Goal: Task Accomplishment & Management: Complete application form

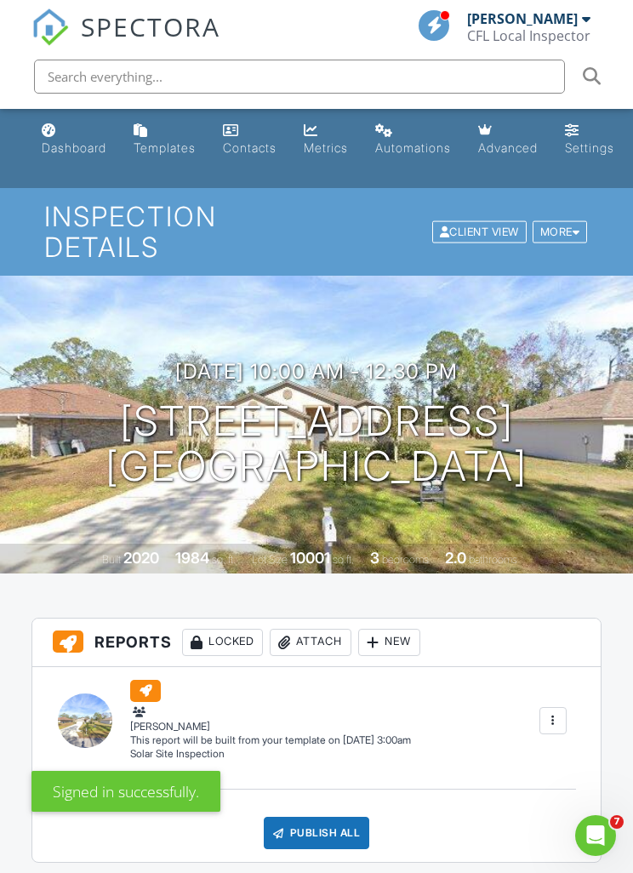
click at [54, 143] on div "Dashboard" at bounding box center [74, 147] width 65 height 14
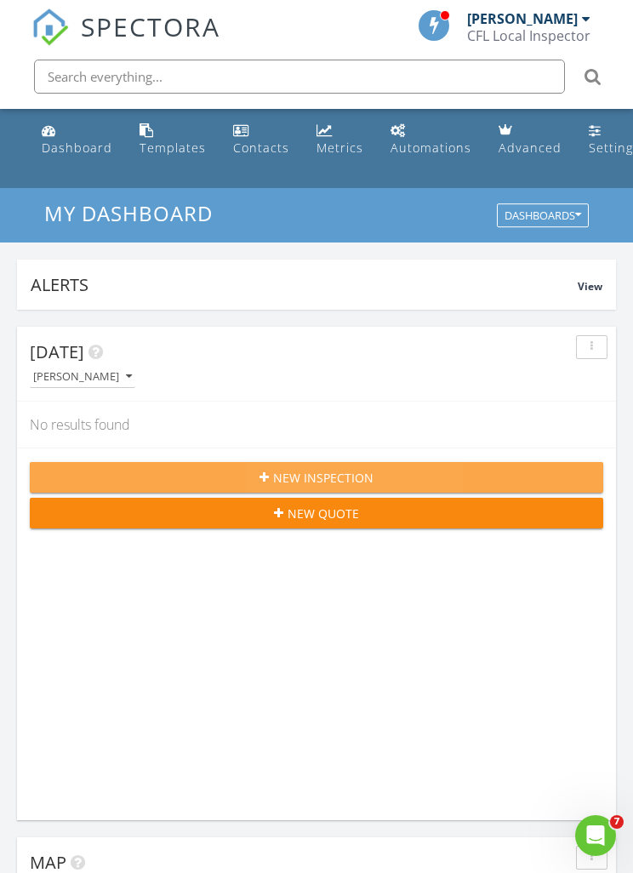
click at [504, 474] on div "New Inspection" at bounding box center [316, 478] width 546 height 18
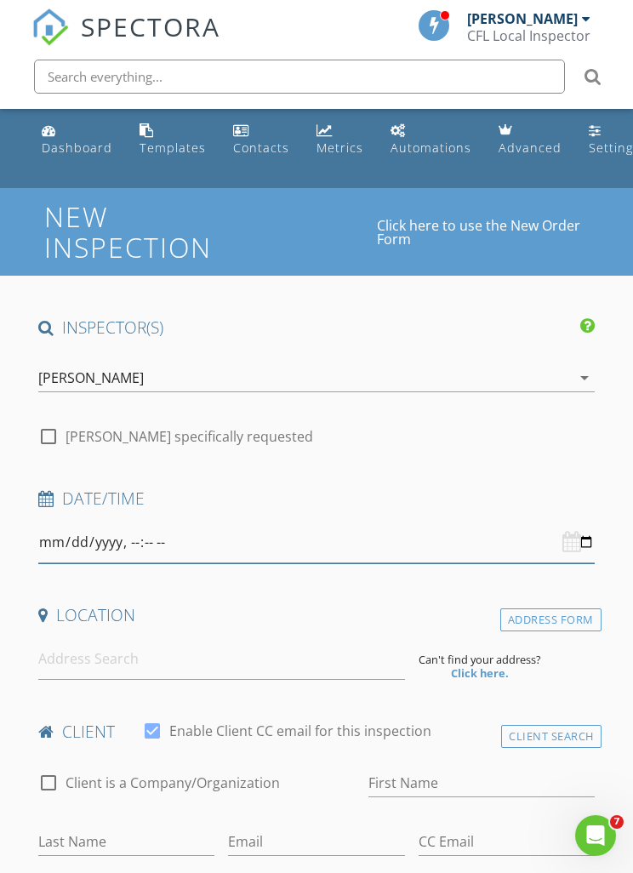
click at [364, 542] on input "datetime-local" at bounding box center [316, 542] width 556 height 42
type input "2025-08-29T08:00"
click at [62, 151] on div "Dashboard" at bounding box center [77, 147] width 71 height 16
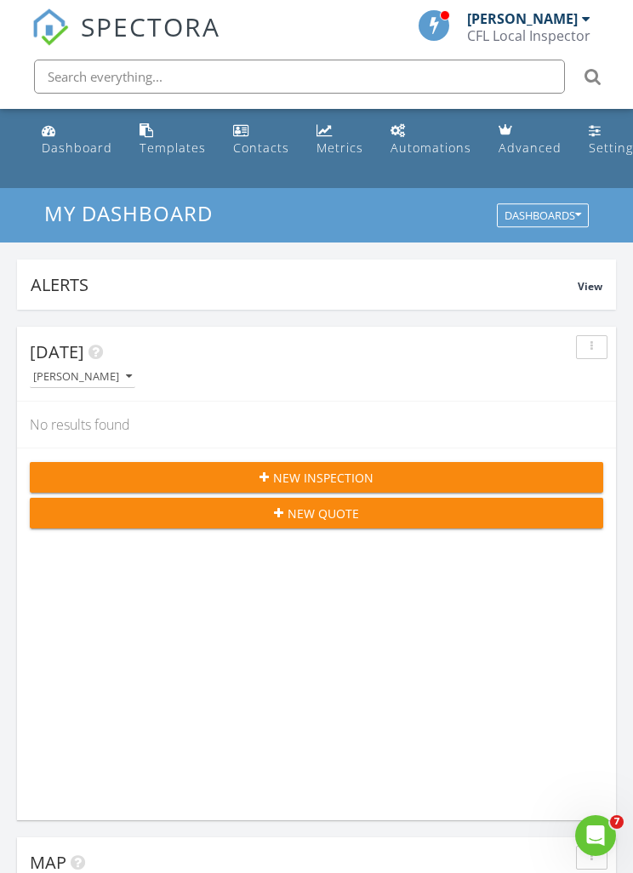
click at [535, 473] on div "New Inspection" at bounding box center [316, 478] width 546 height 18
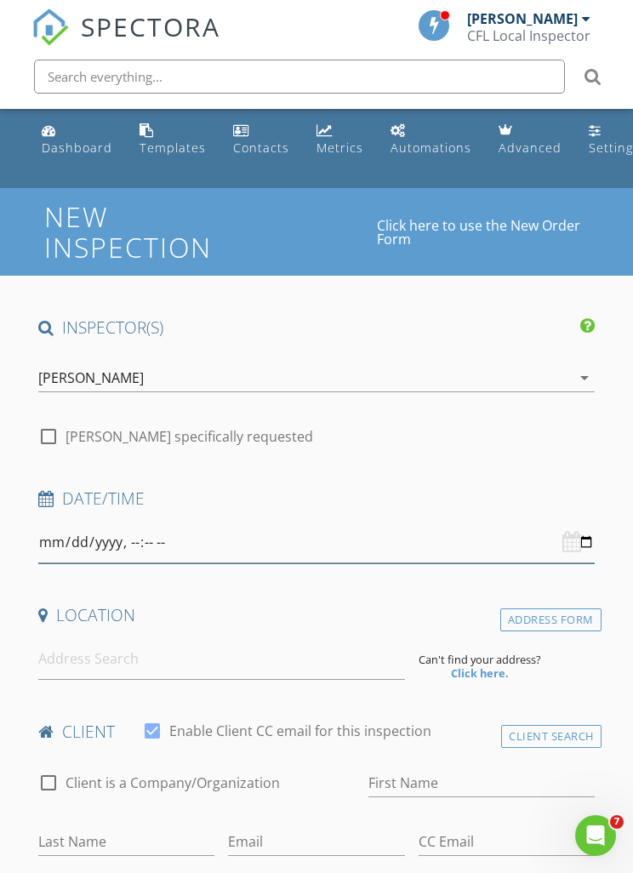
click at [374, 547] on input "datetime-local" at bounding box center [316, 542] width 556 height 42
type input "[DATE]T08:00"
click at [286, 675] on input at bounding box center [221, 659] width 366 height 42
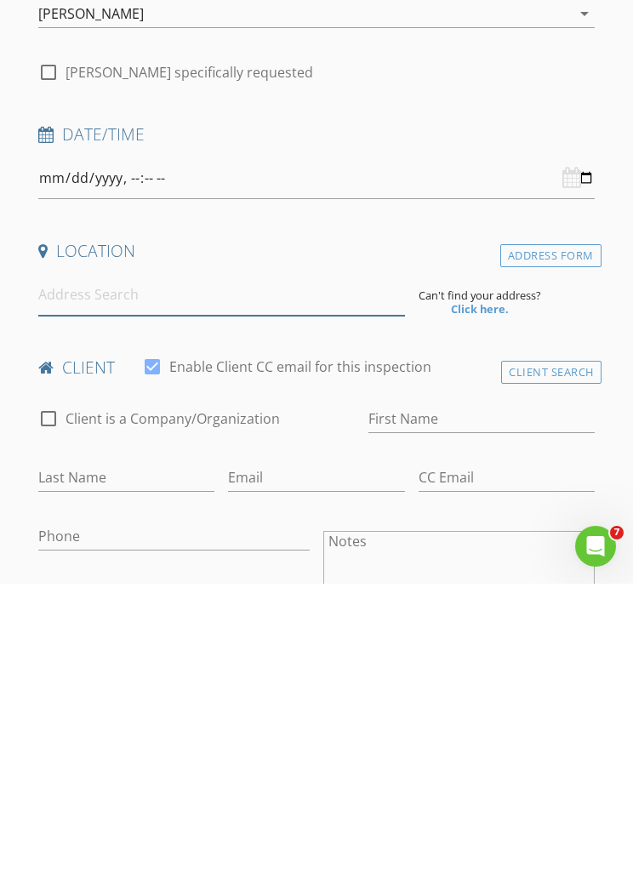
scroll to position [96, 0]
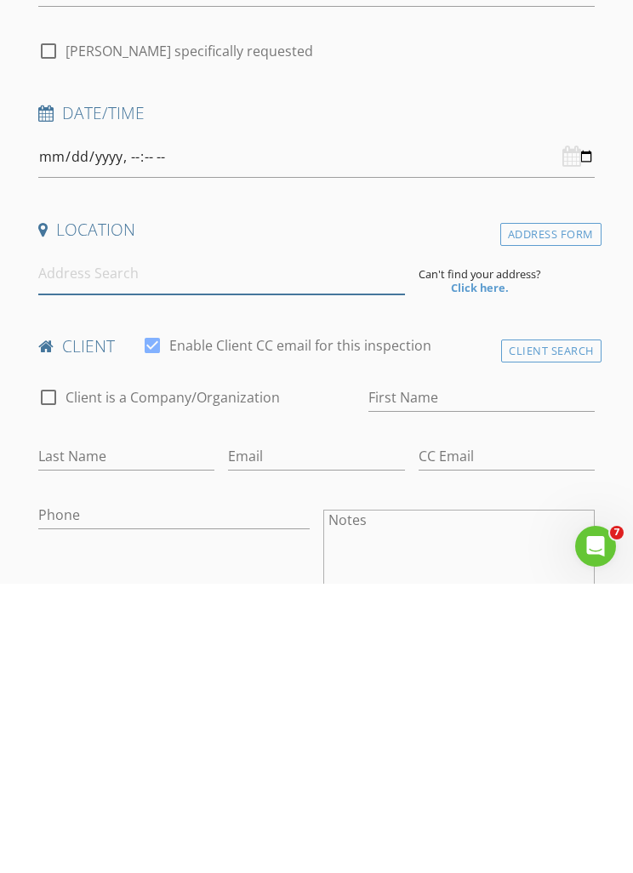
click at [341, 542] on input at bounding box center [221, 563] width 366 height 42
paste input "9308 Bud Wood St Gotha FL 34734"
type input "9308 Bud Wood St, Gotha, FL 34734, USA"
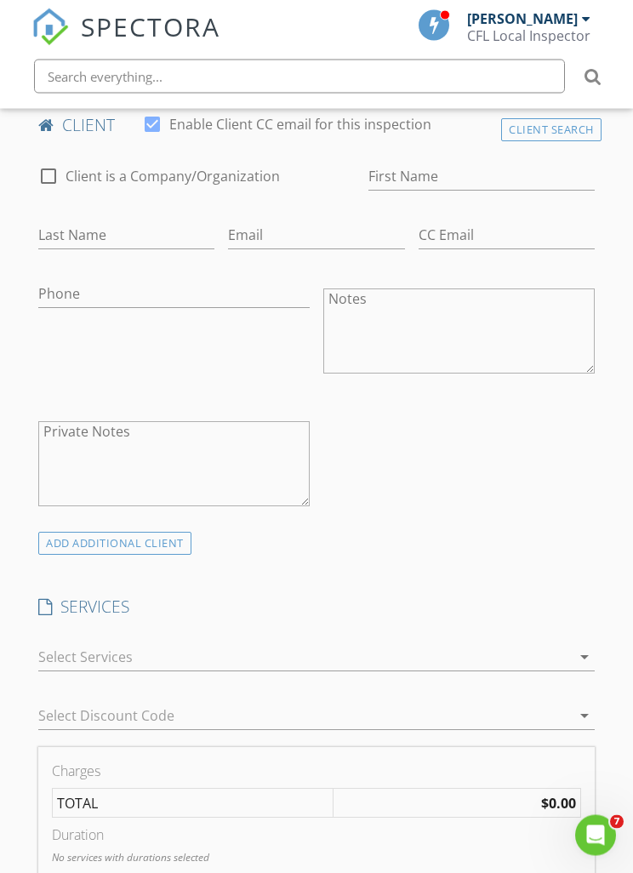
scroll to position [635, 0]
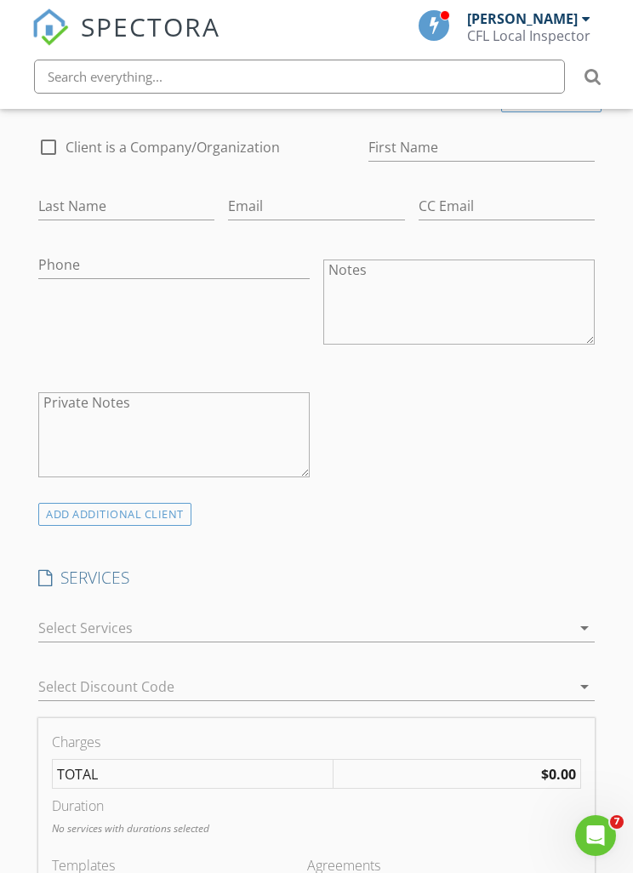
click at [580, 618] on icon "arrow_drop_down" at bounding box center [584, 628] width 20 height 20
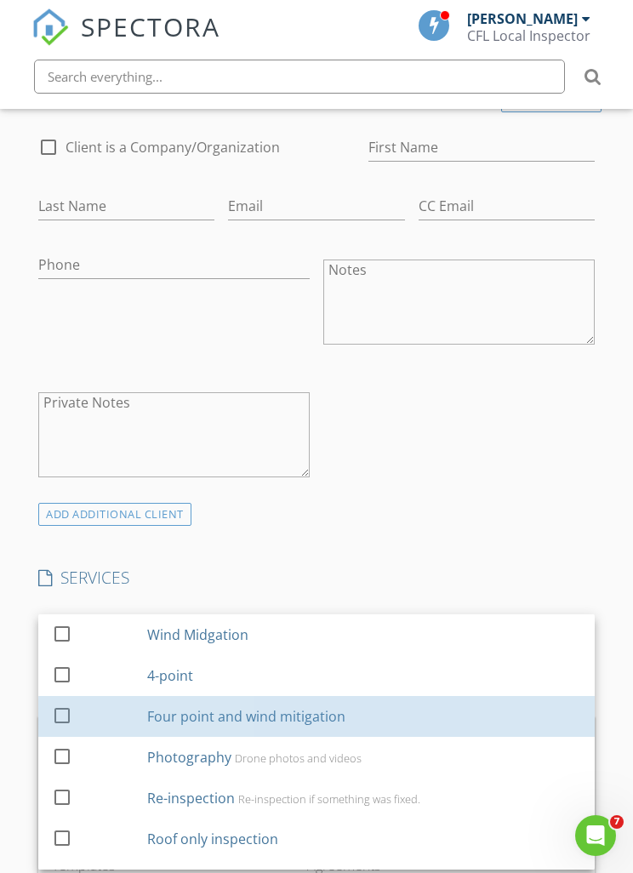
click at [94, 697] on div "check_box_outline_blank" at bounding box center [96, 716] width 88 height 38
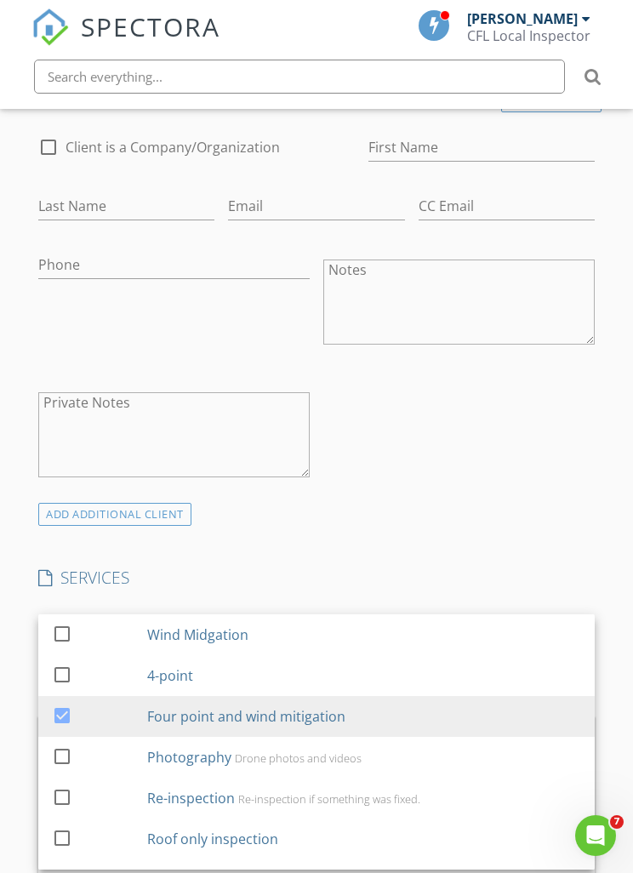
scroll to position [800, 0]
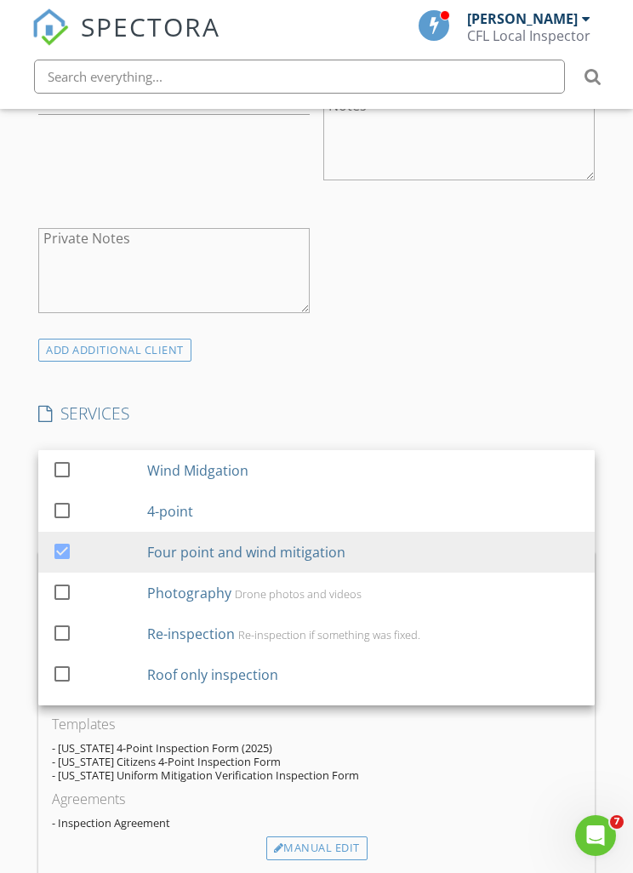
click at [507, 402] on h4 "SERVICES" at bounding box center [316, 413] width 556 height 22
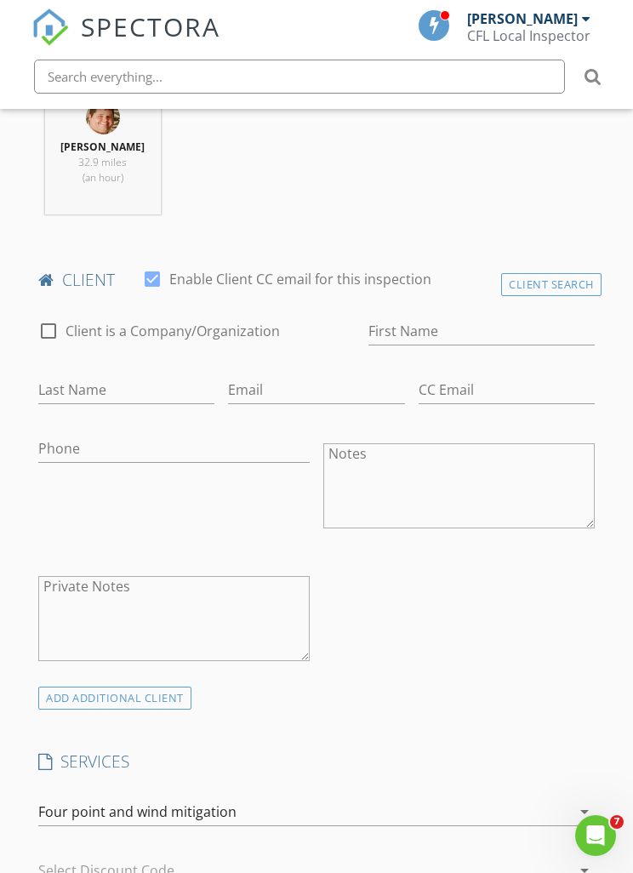
click at [538, 798] on div "Four point and wind mitigation" at bounding box center [304, 811] width 532 height 27
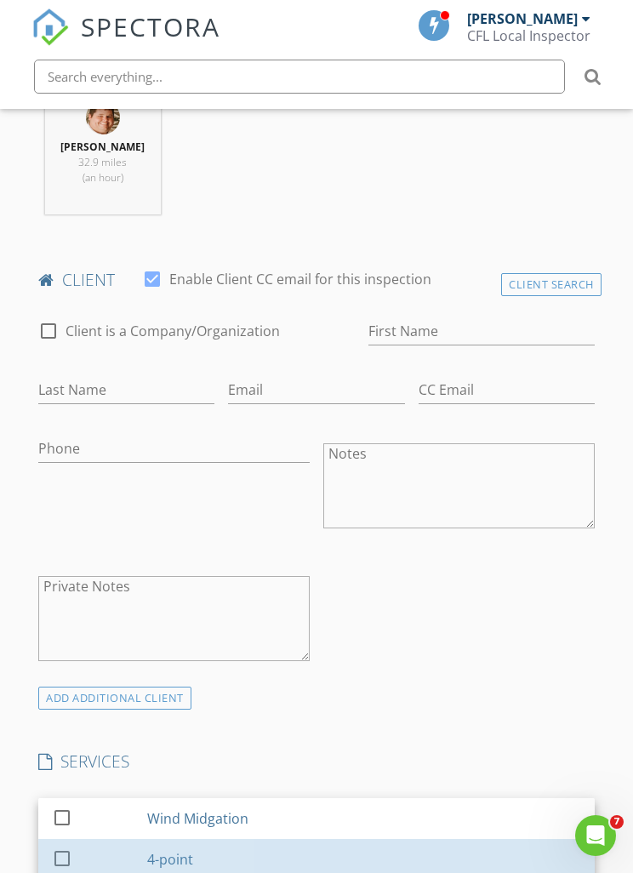
click at [189, 849] on div "4-point" at bounding box center [170, 859] width 46 height 20
checkbox input "true"
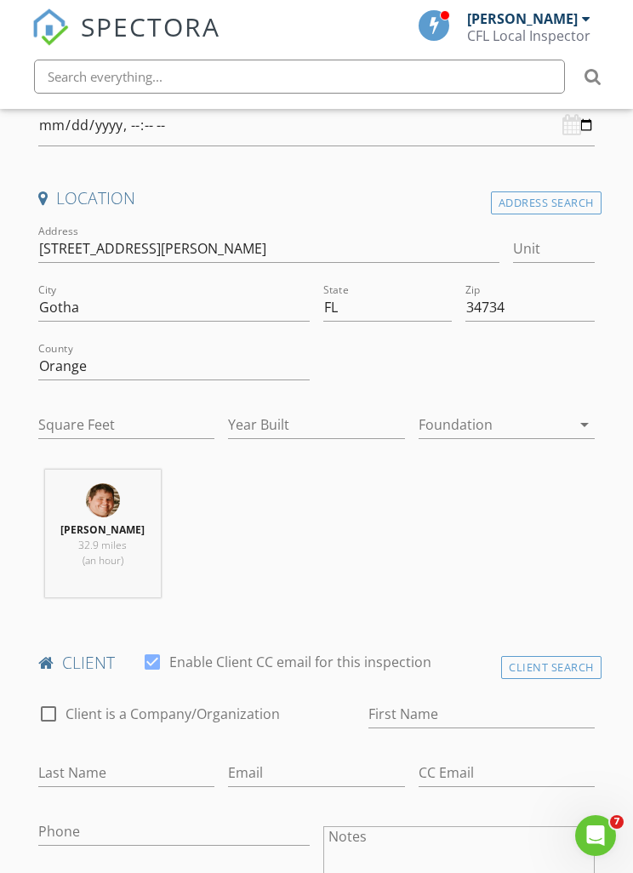
scroll to position [416, 0]
click at [368, 713] on input "First Name" at bounding box center [481, 715] width 226 height 28
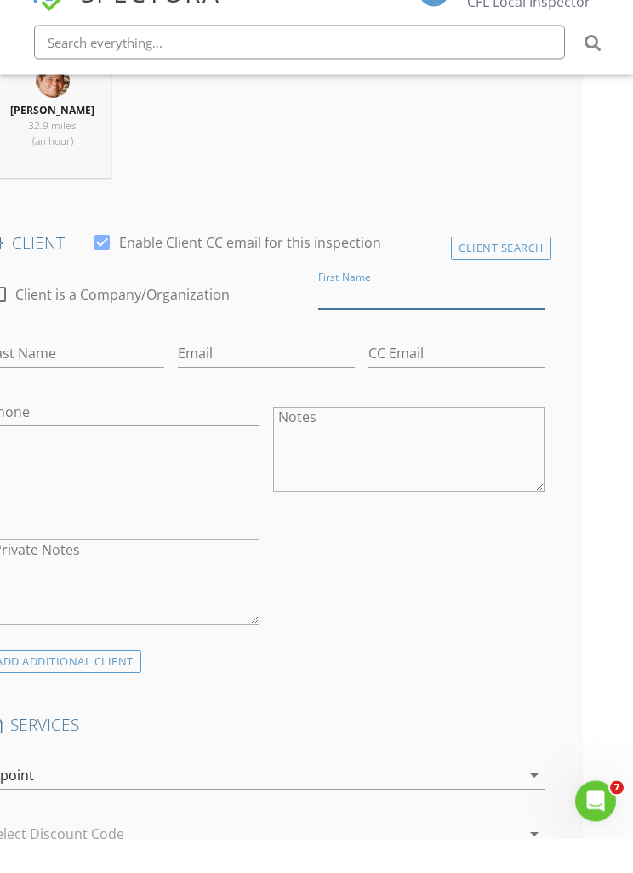
scroll to position [801, 86]
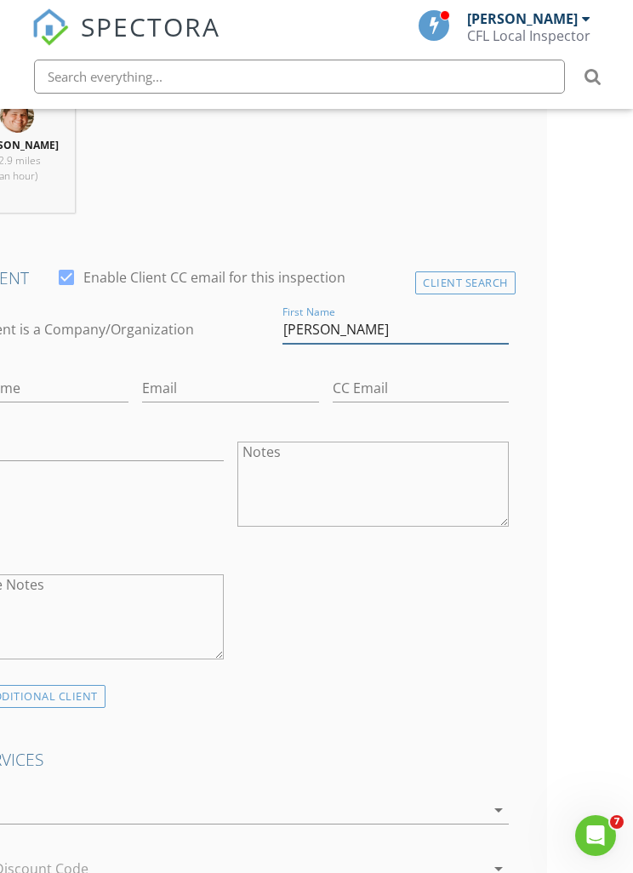
type input "Luz"
click at [128, 374] on input "Last Name" at bounding box center [40, 388] width 176 height 28
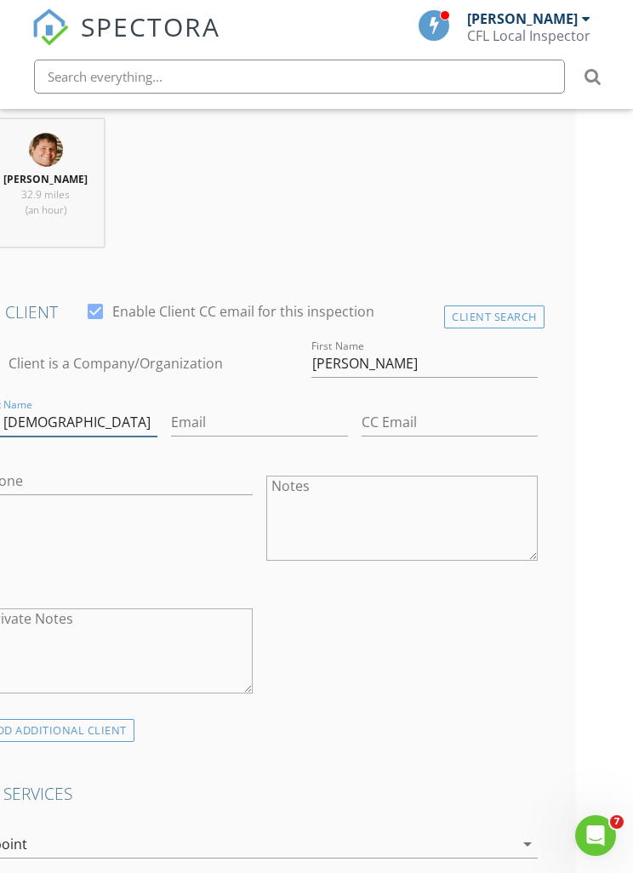
scroll to position [767, 0]
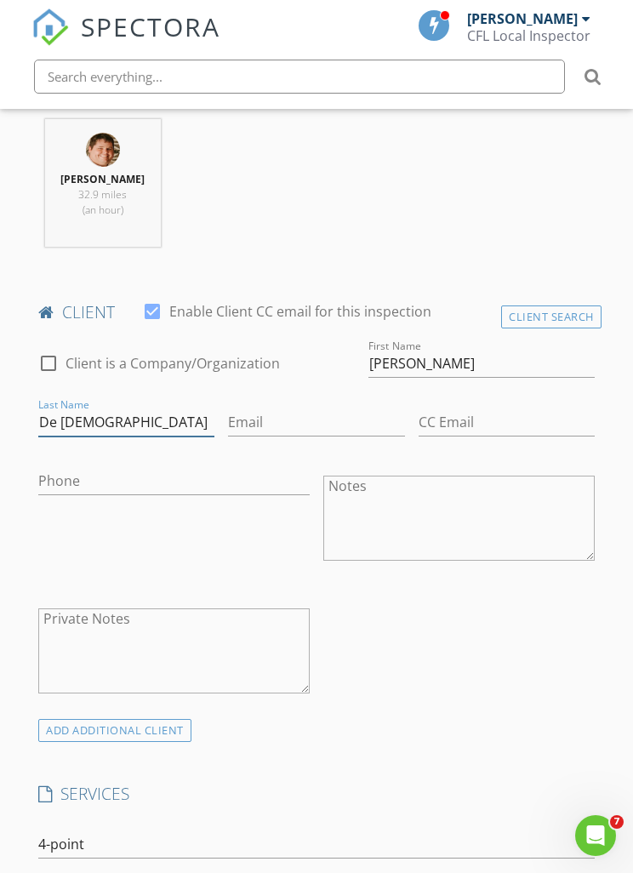
type input "De Jesus"
click at [228, 431] on input "Email" at bounding box center [316, 422] width 176 height 28
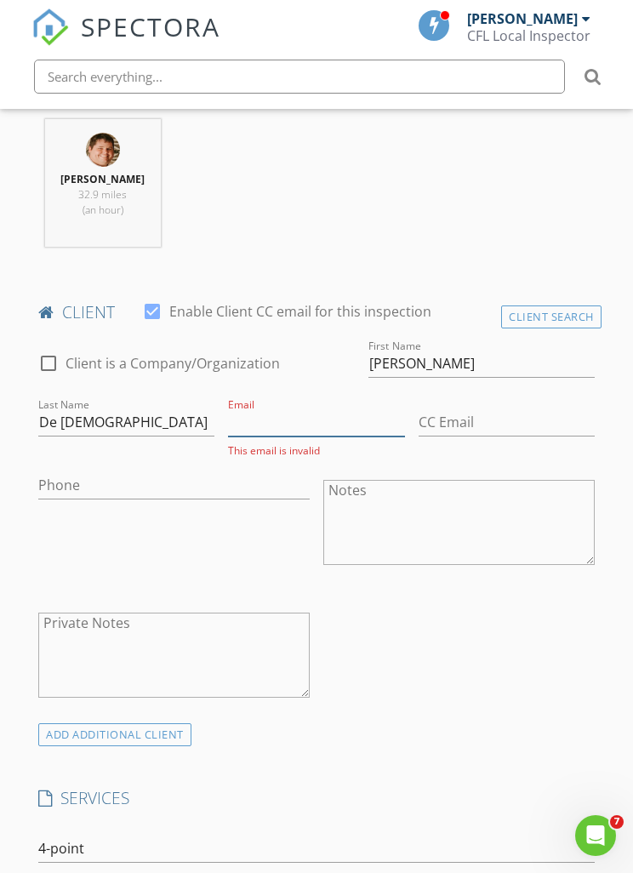
scroll to position [925, 0]
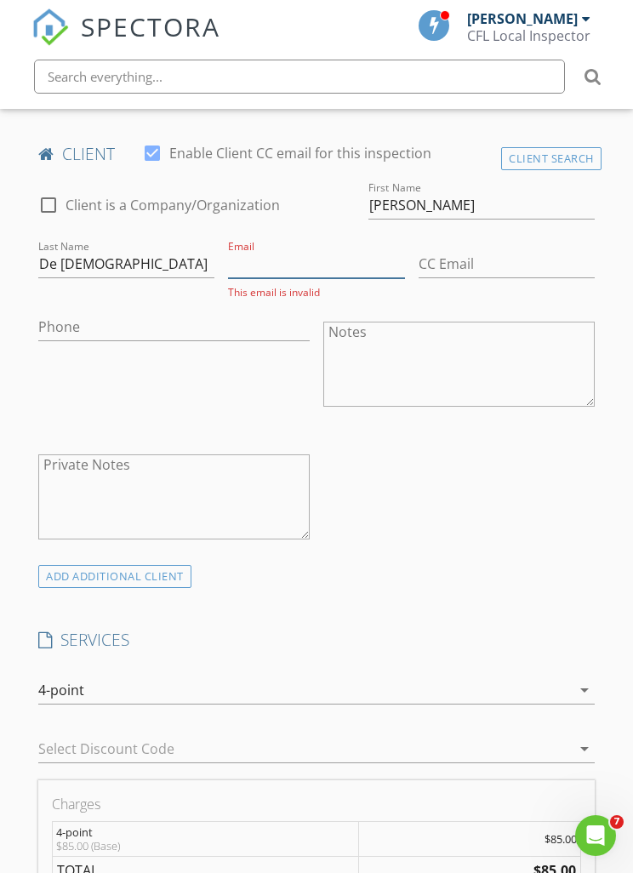
click at [228, 257] on input "Email" at bounding box center [316, 264] width 176 height 28
paste input "mailto:Lmd_1966@yahoo.es"
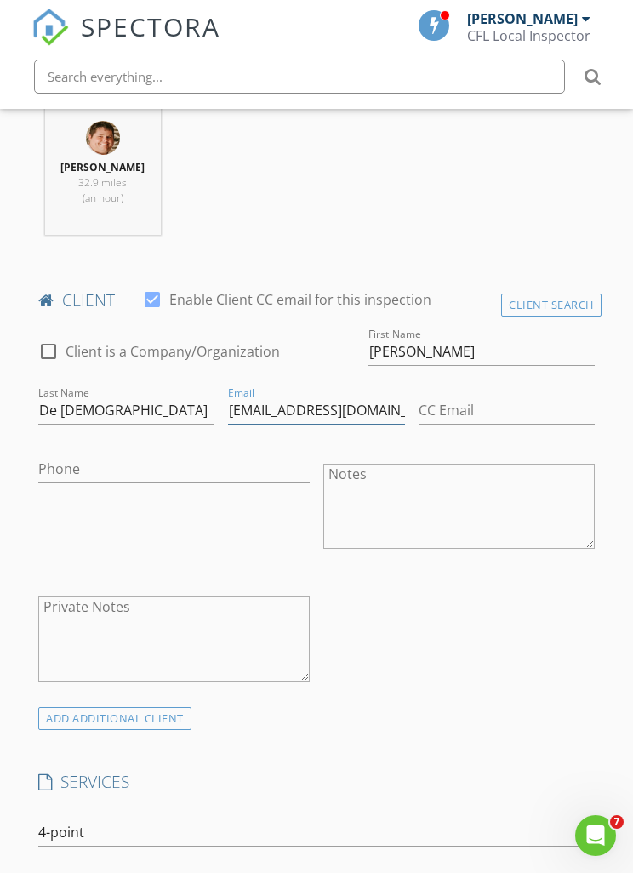
scroll to position [770, 0]
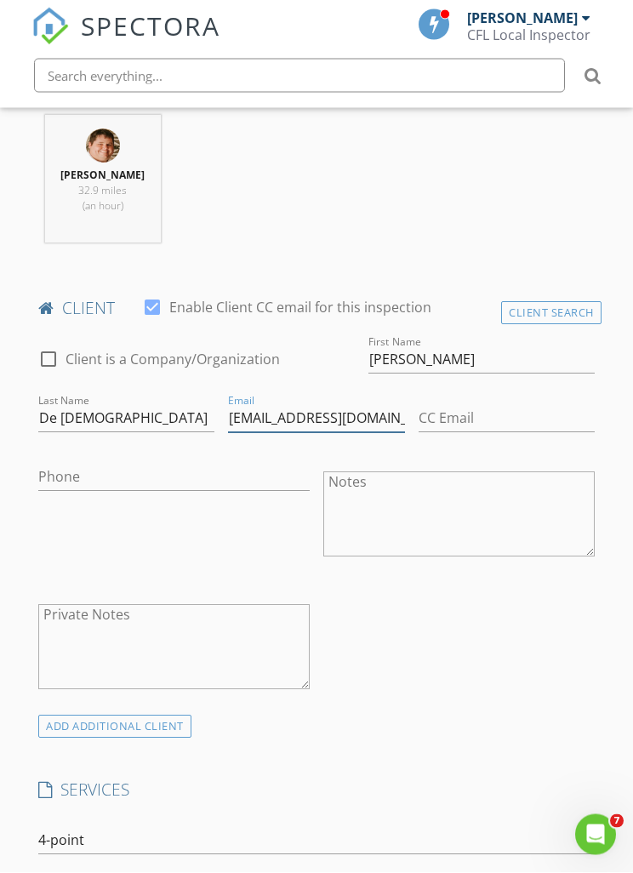
type input "Lmd_1966@yahoo.es"
click at [418, 428] on input "CC Email" at bounding box center [506, 420] width 176 height 28
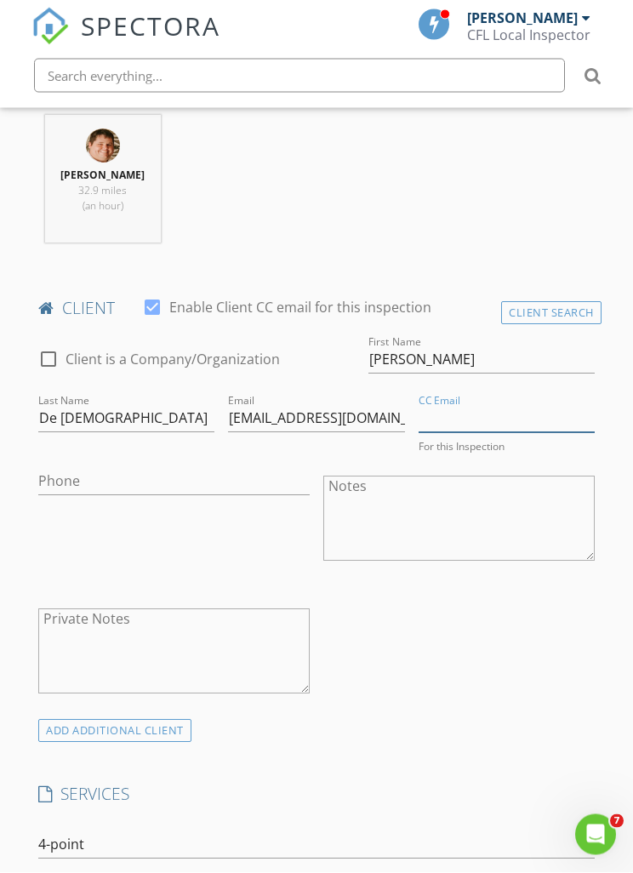
click at [418, 418] on input "CC Email" at bounding box center [506, 420] width 176 height 28
paste input "mailto:Lmd_1966@yahoo.es"
click at [418, 425] on input "mailto:Lmd_1966@yahoo.es" at bounding box center [506, 420] width 176 height 28
click at [418, 416] on input "mailto:Lmd_1966@yahoo.es" at bounding box center [506, 420] width 176 height 28
type input "Lmd_1966@yahoo.es"
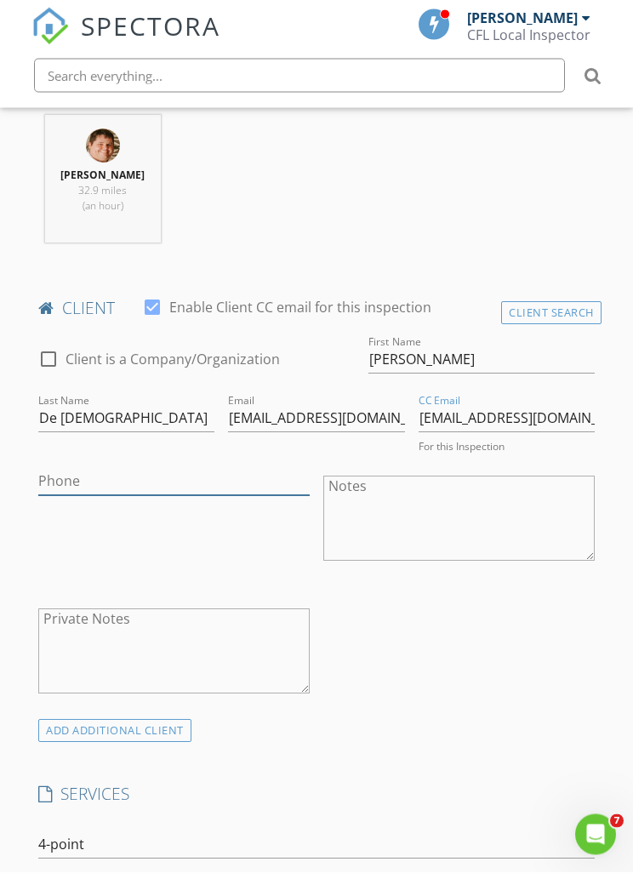
click at [310, 469] on input "Phone" at bounding box center [173, 483] width 271 height 28
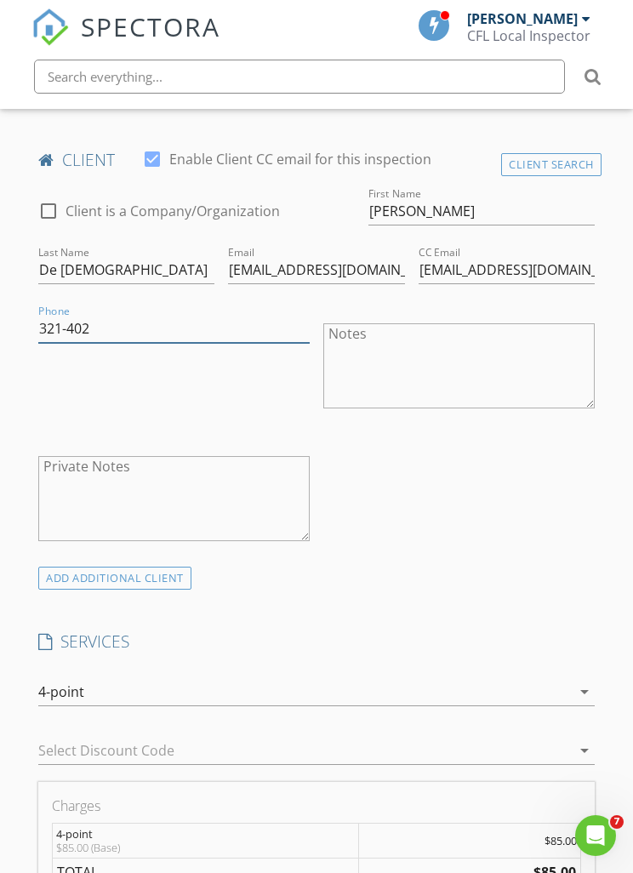
scroll to position [1108, 0]
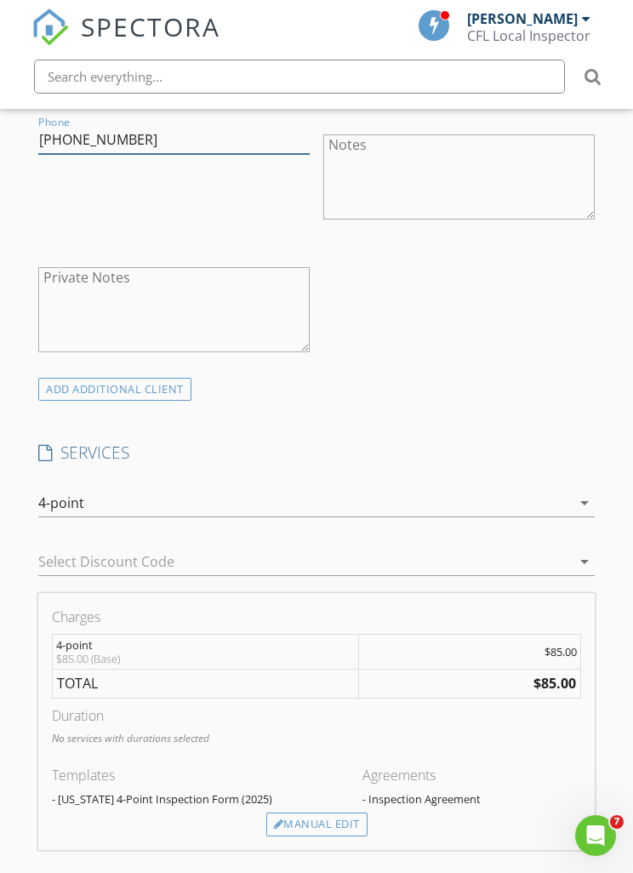
type input "321-402-7144"
click at [612, 316] on div "New Inspection Click here to use the New Order Form INSPECTOR(S) check_box Jaso…" at bounding box center [316, 672] width 633 height 3185
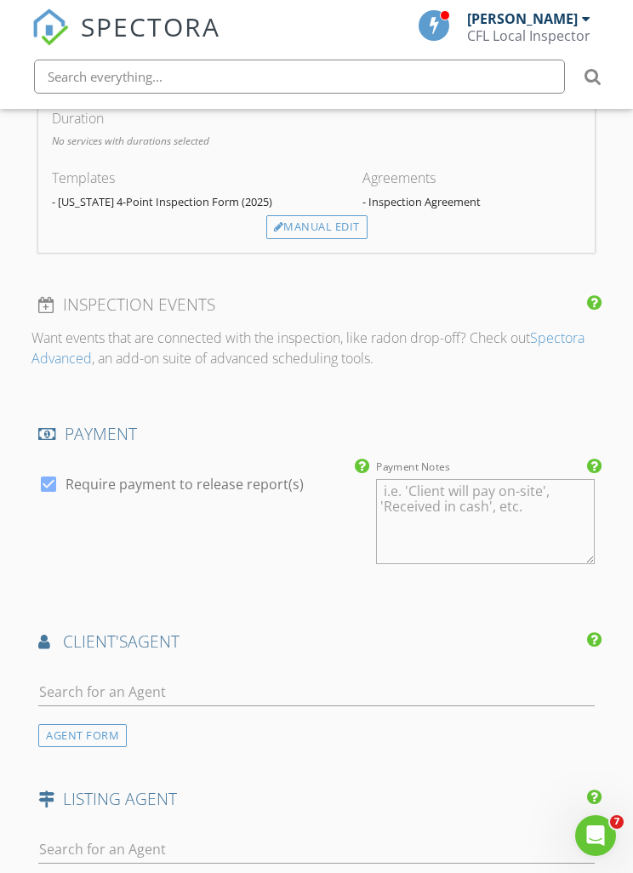
scroll to position [1768, 0]
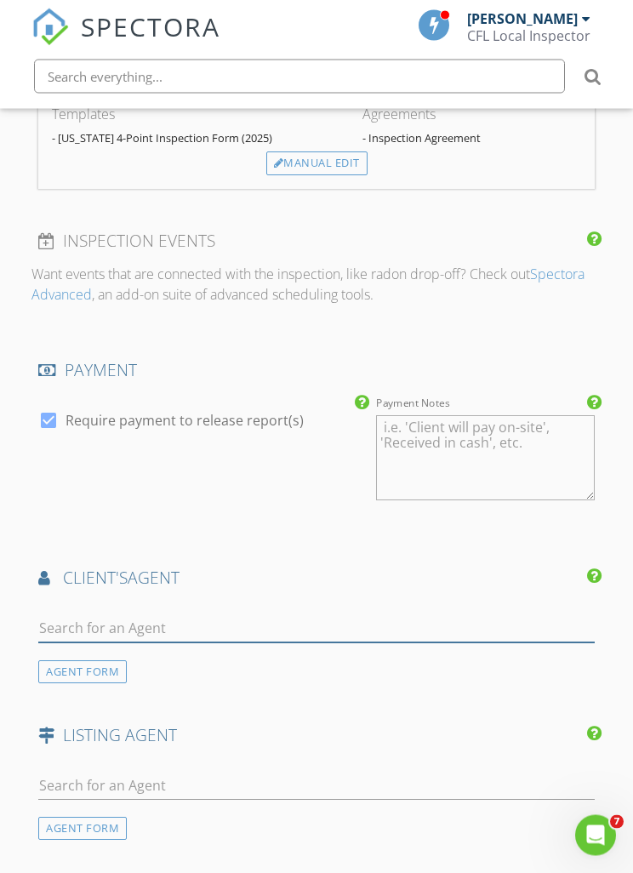
click at [68, 615] on input "text" at bounding box center [316, 629] width 556 height 28
type input "Ana"
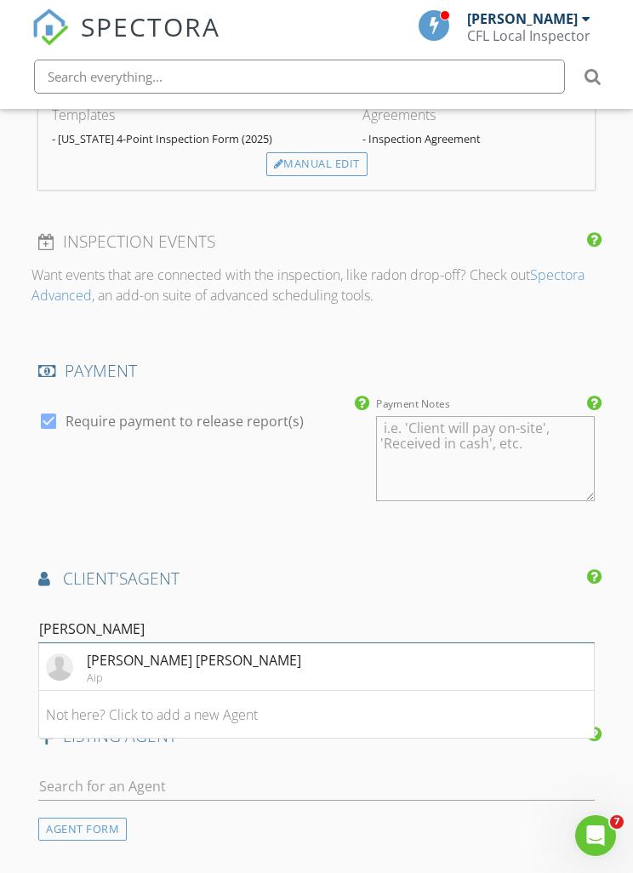
scroll to position [2107, 0]
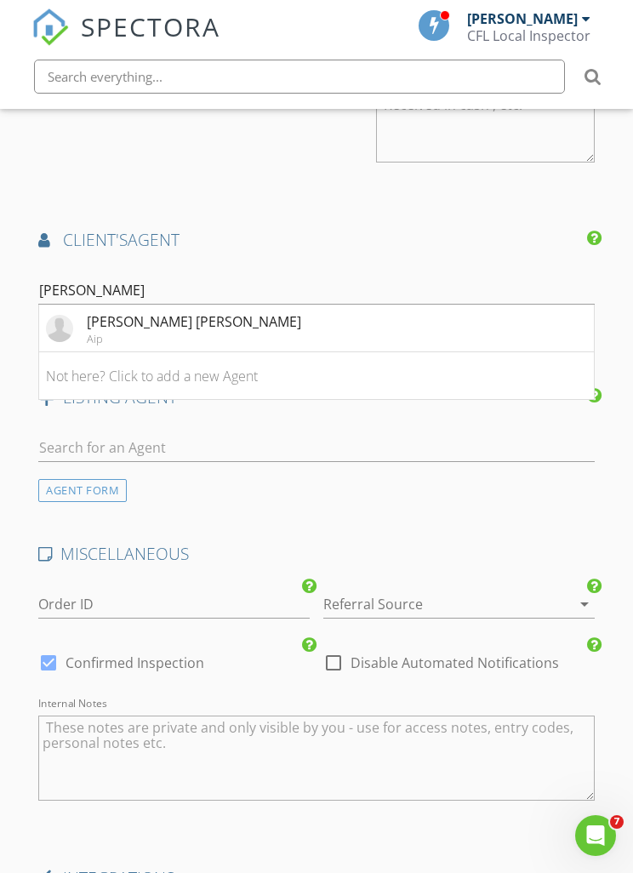
click at [487, 305] on li "Ana Regina Aip" at bounding box center [316, 329] width 555 height 48
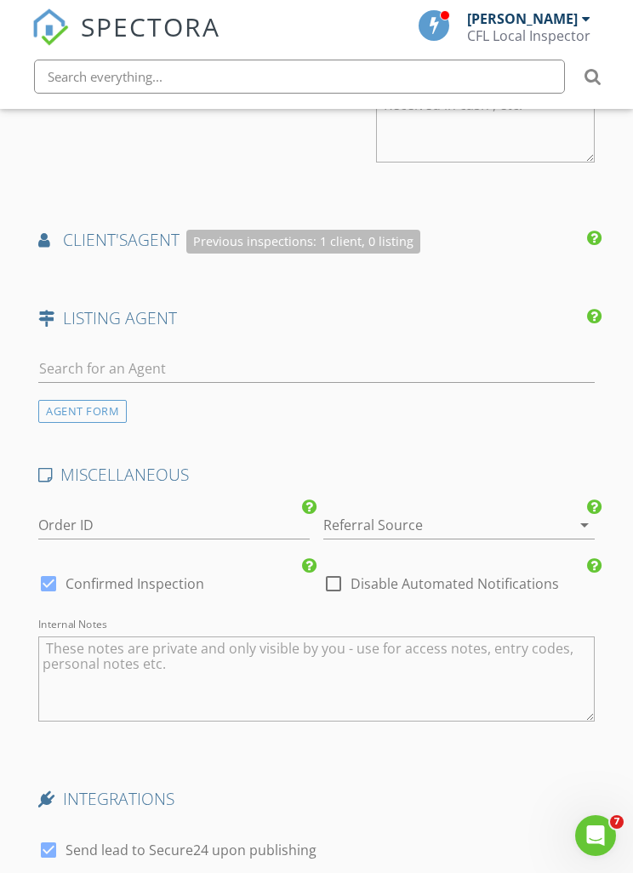
click at [383, 280] on input "Regina" at bounding box center [316, 294] width 176 height 28
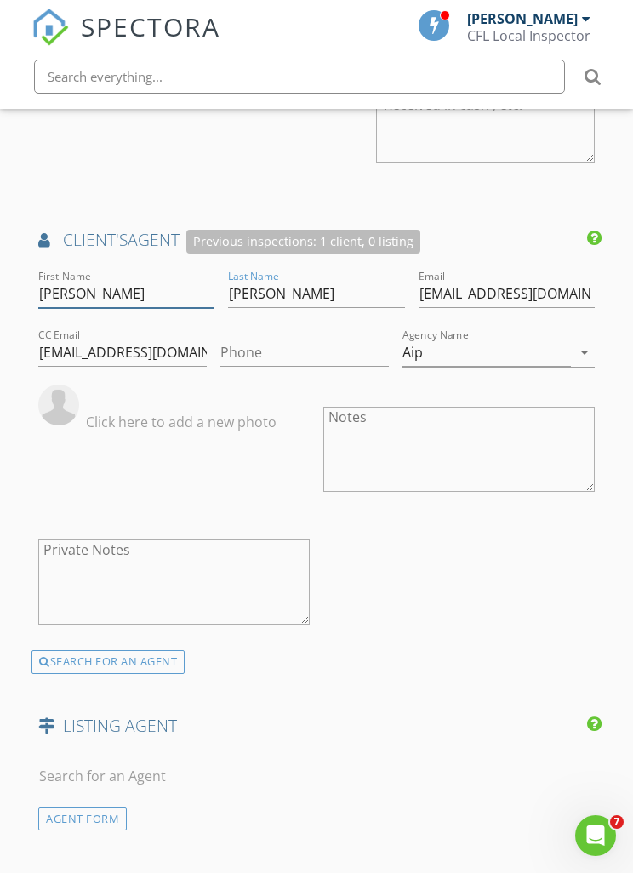
click at [134, 280] on input "Ana" at bounding box center [126, 294] width 176 height 28
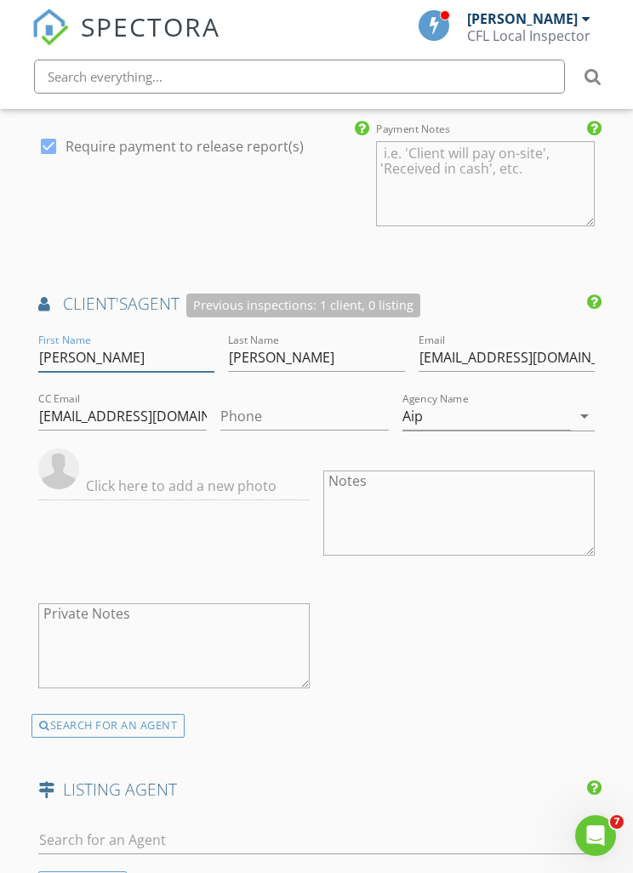
scroll to position [2030, 0]
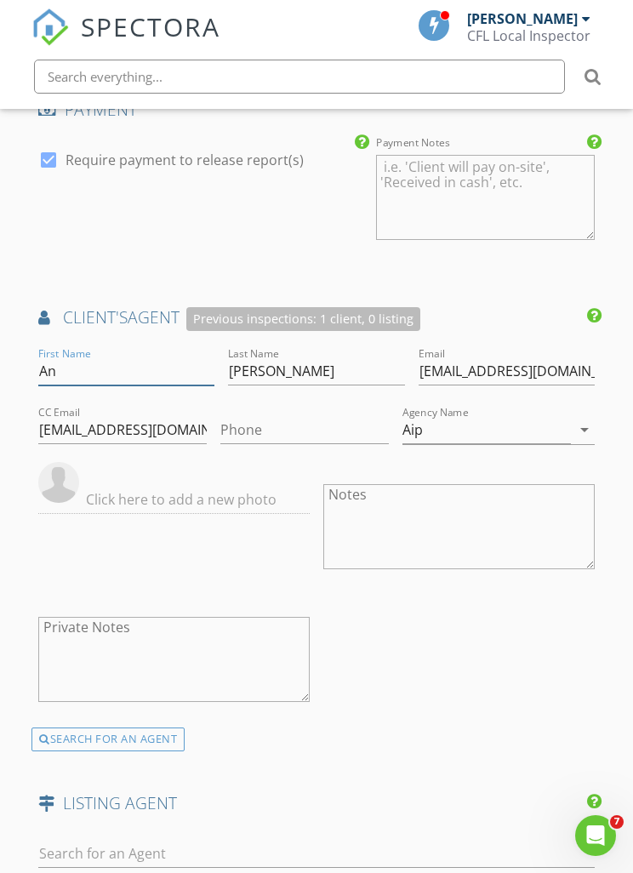
type input "A"
click at [588, 357] on input "anareginapl@aipflorida.com" at bounding box center [506, 371] width 176 height 28
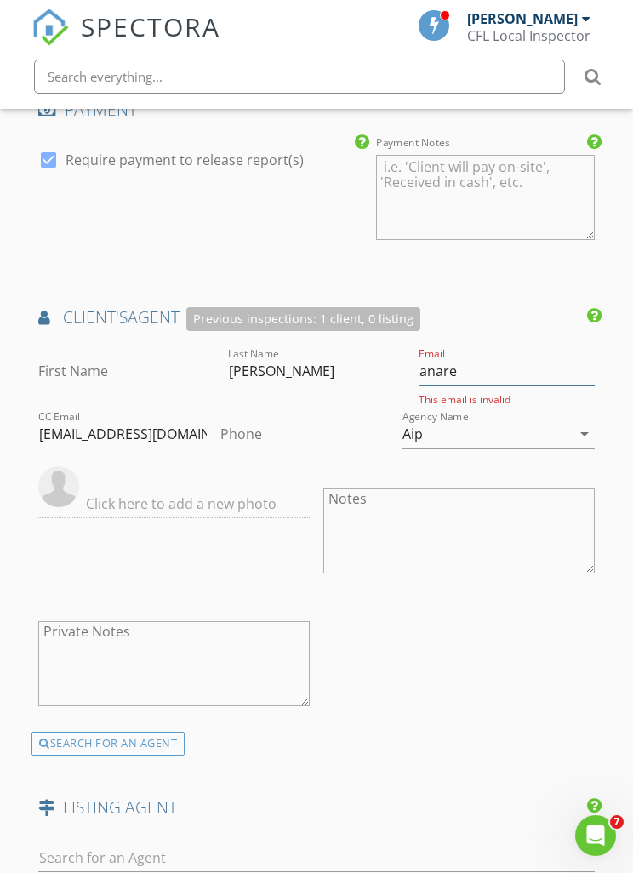
type input "anar"
click at [479, 420] on input "Aip" at bounding box center [486, 434] width 168 height 28
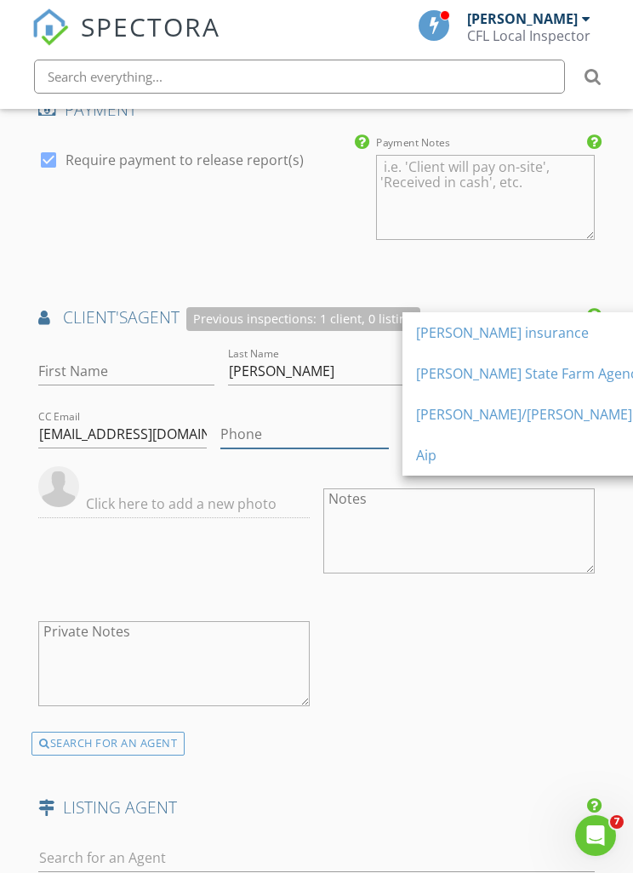
click at [347, 420] on input "Phone" at bounding box center [304, 434] width 168 height 28
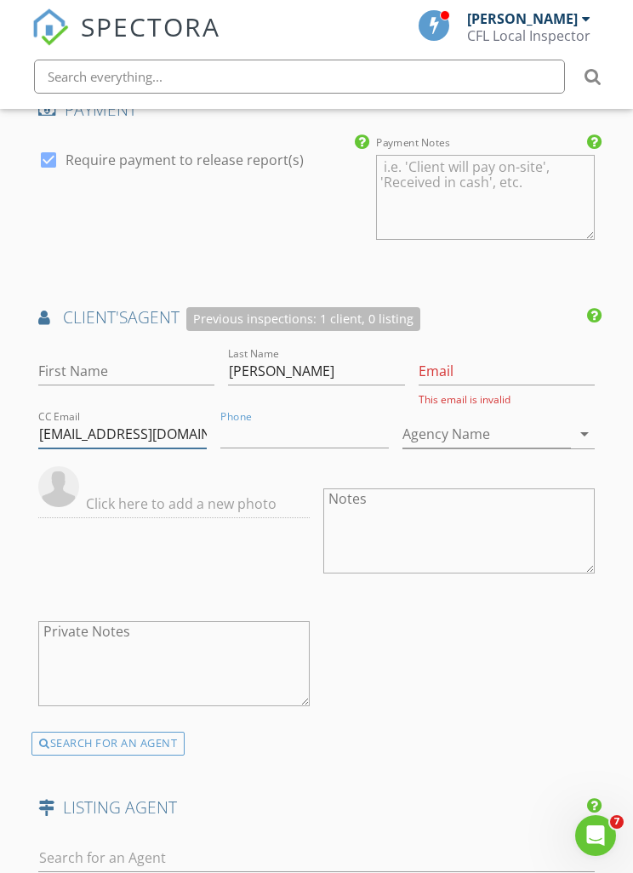
click at [176, 420] on input "Anareginapl@aipflorida.com" at bounding box center [122, 434] width 168 height 28
click at [203, 420] on input "Anareginapl@ai.com" at bounding box center [122, 434] width 168 height 28
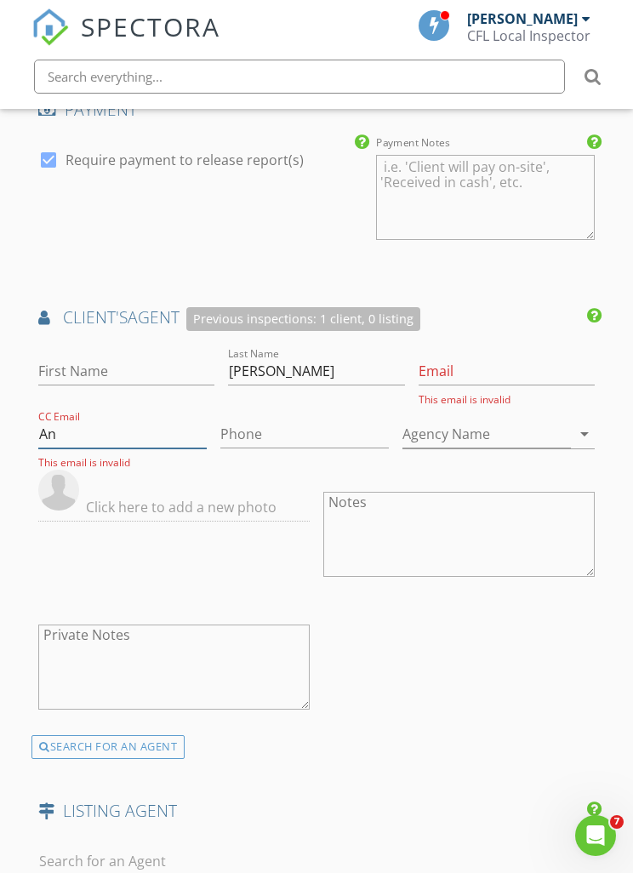
type input "A"
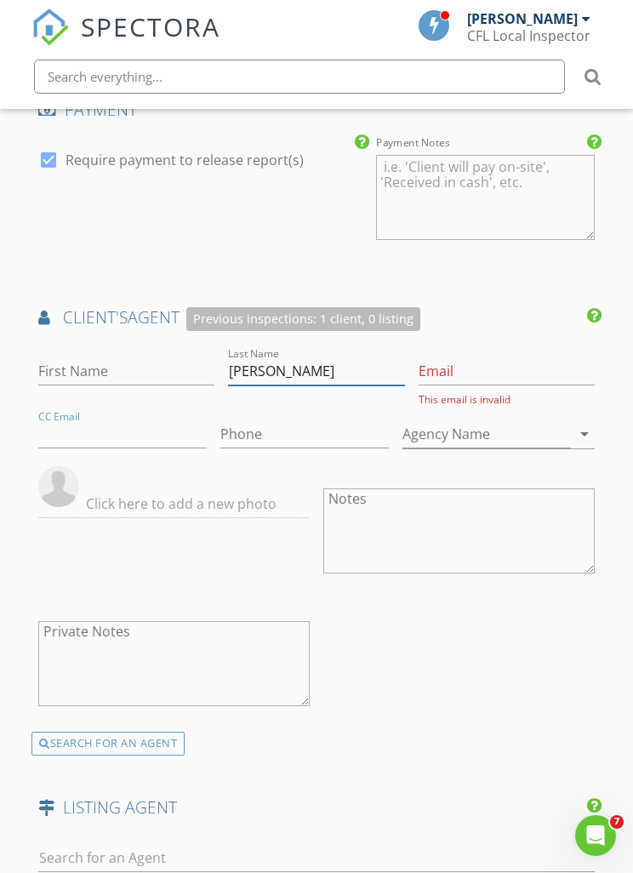
click at [338, 357] on input "Regina" at bounding box center [316, 371] width 176 height 28
type input "R"
click at [555, 532] on div "First Name Last Name Email This email is invalid CC Email Phone Agency Name arr…" at bounding box center [316, 538] width 570 height 388
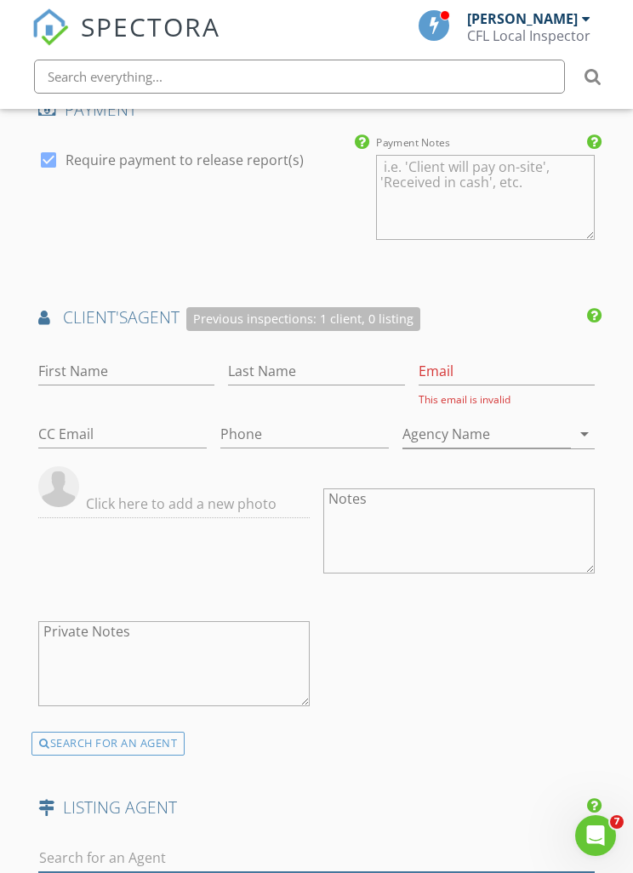
click at [417, 844] on input "text" at bounding box center [316, 858] width 556 height 28
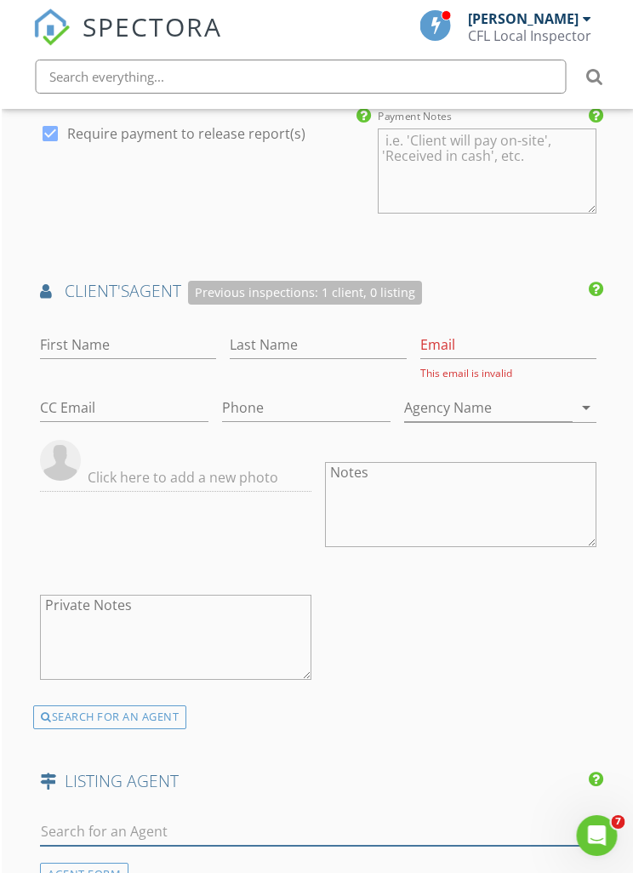
scroll to position [2035, 0]
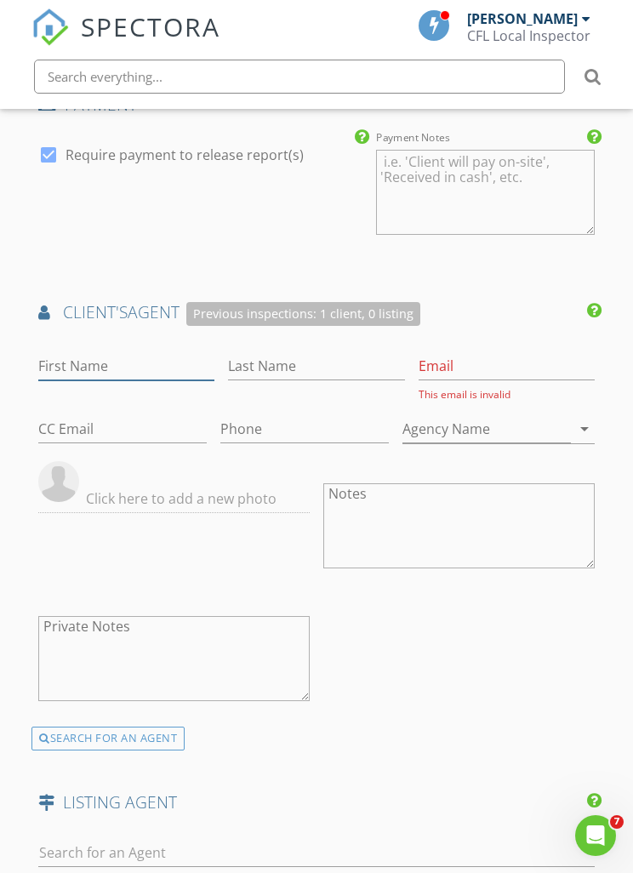
click at [190, 352] on input "First Name" at bounding box center [126, 366] width 176 height 28
type input "Beatriz"
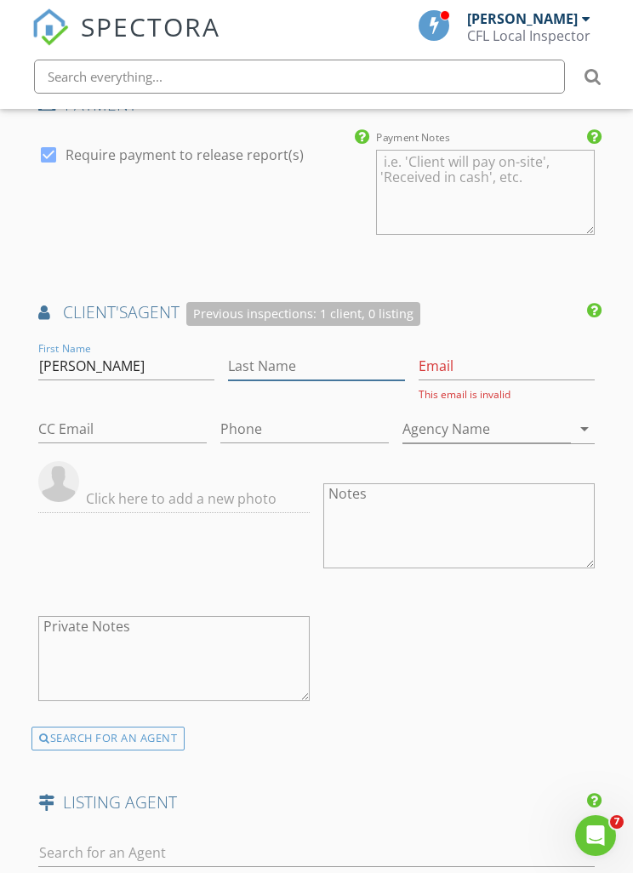
click at [339, 352] on input "Last Name" at bounding box center [316, 366] width 176 height 28
type input "Vaz"
click at [162, 415] on input "CC Email" at bounding box center [122, 429] width 168 height 28
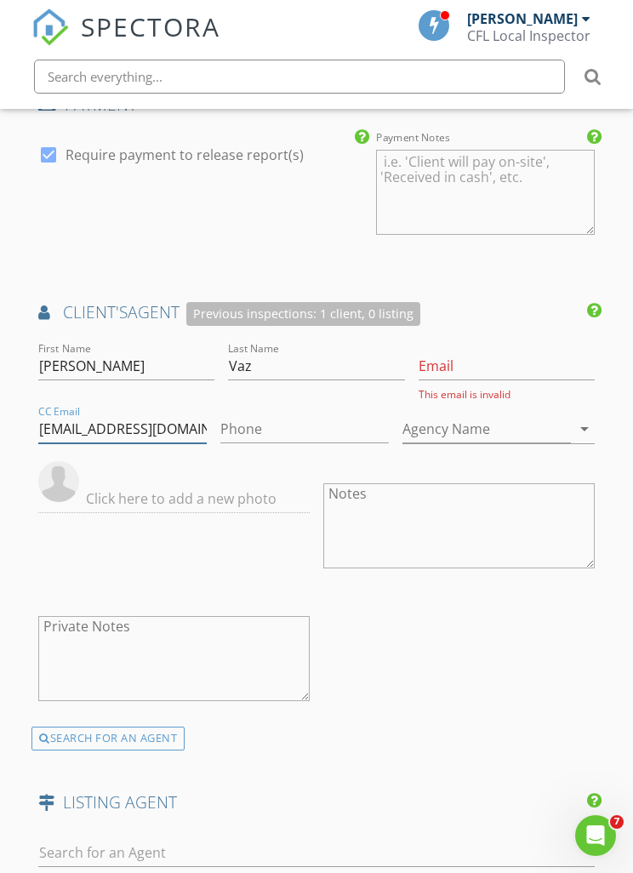
type input "Abvaz@aipflorida.com"
click at [251, 415] on input "Phone" at bounding box center [304, 429] width 168 height 28
type input "B"
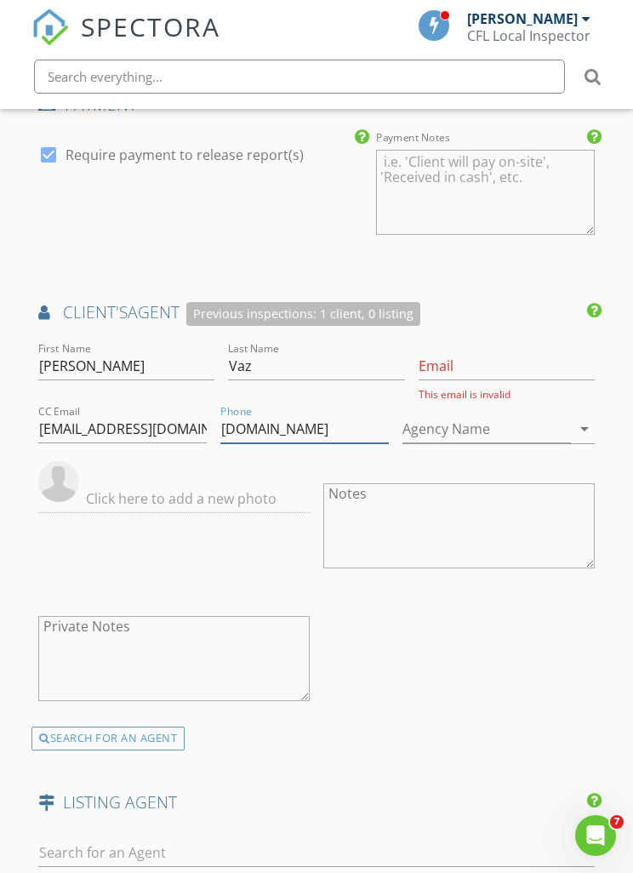
click at [325, 415] on input "Abvaz.com" at bounding box center [304, 429] width 168 height 28
type input "A"
click at [95, 415] on input "Abvaz@aipflorida.com" at bounding box center [122, 429] width 168 height 28
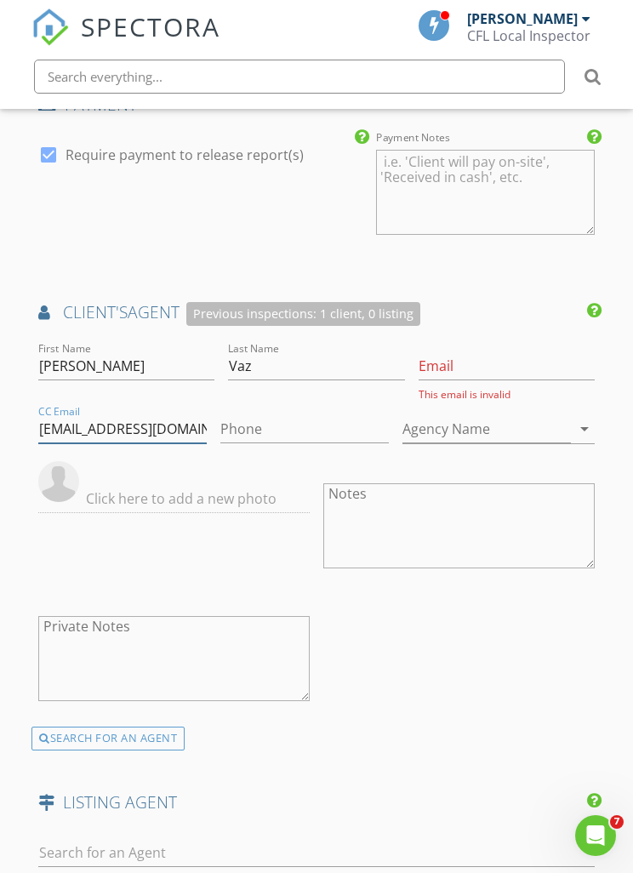
click at [99, 415] on input "Abvaz@aipflorida.com" at bounding box center [122, 429] width 168 height 28
click at [532, 352] on input "Email" at bounding box center [506, 366] width 176 height 28
click at [521, 352] on input "Email" at bounding box center [506, 366] width 176 height 28
click at [511, 352] on input "Email" at bounding box center [506, 366] width 176 height 28
paste input "Abvaz@aipflorida.com"
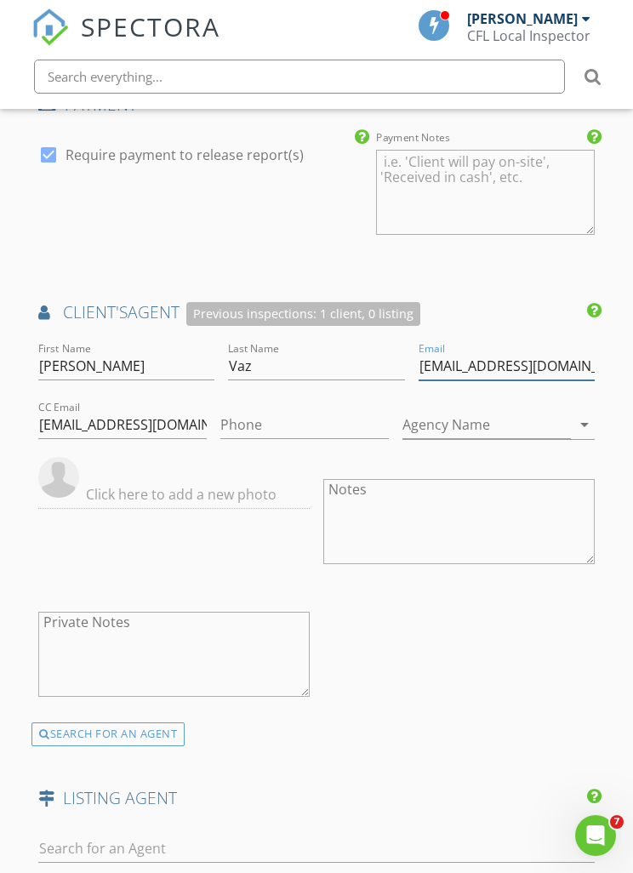
type input "Abvaz@aipflorida.com"
click at [556, 518] on div "First Name Beatriz Last Name Vaz Email Abvaz@aipflorida.com CC Email Abvaz@aipf…" at bounding box center [316, 531] width 570 height 384
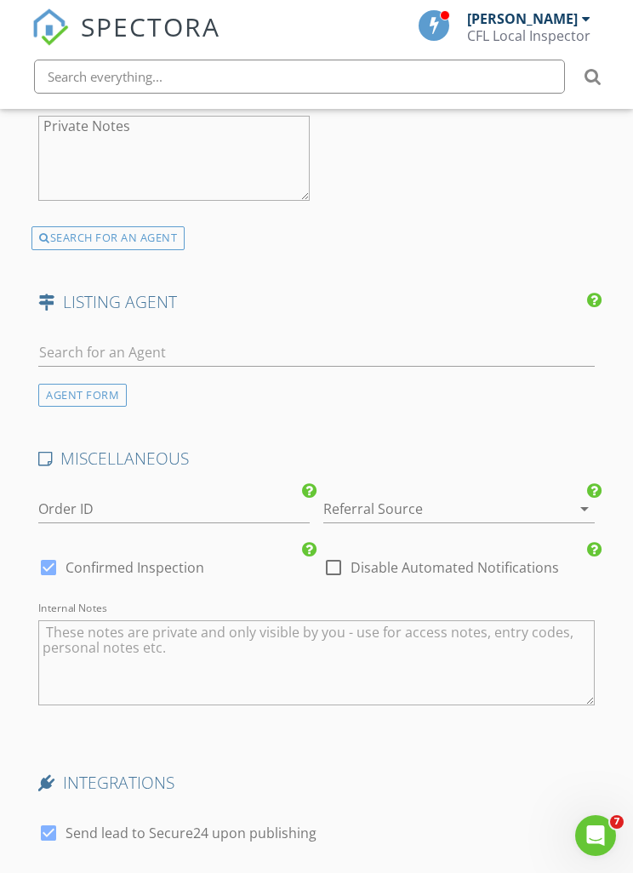
scroll to position [2633, 0]
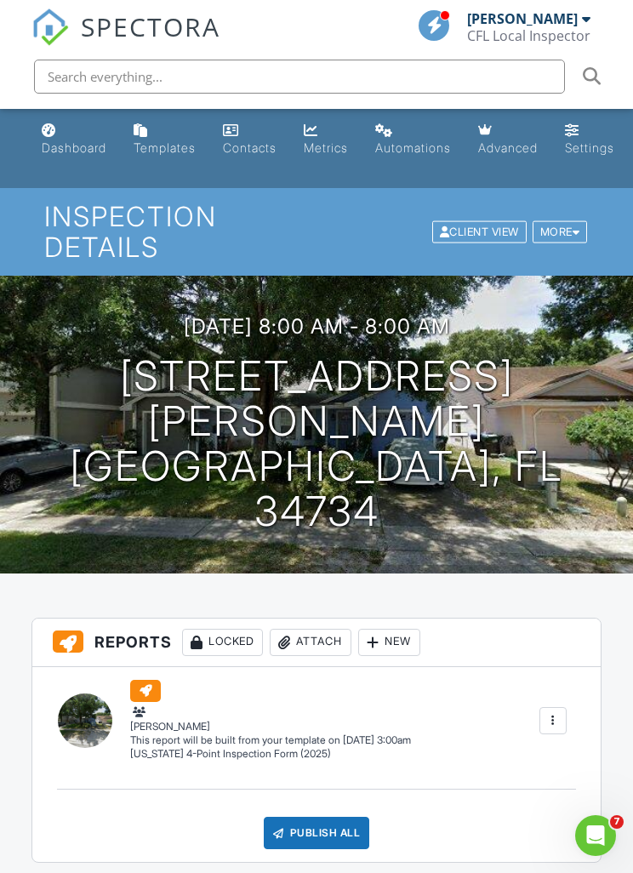
click at [64, 138] on link "Dashboard" at bounding box center [74, 140] width 78 height 48
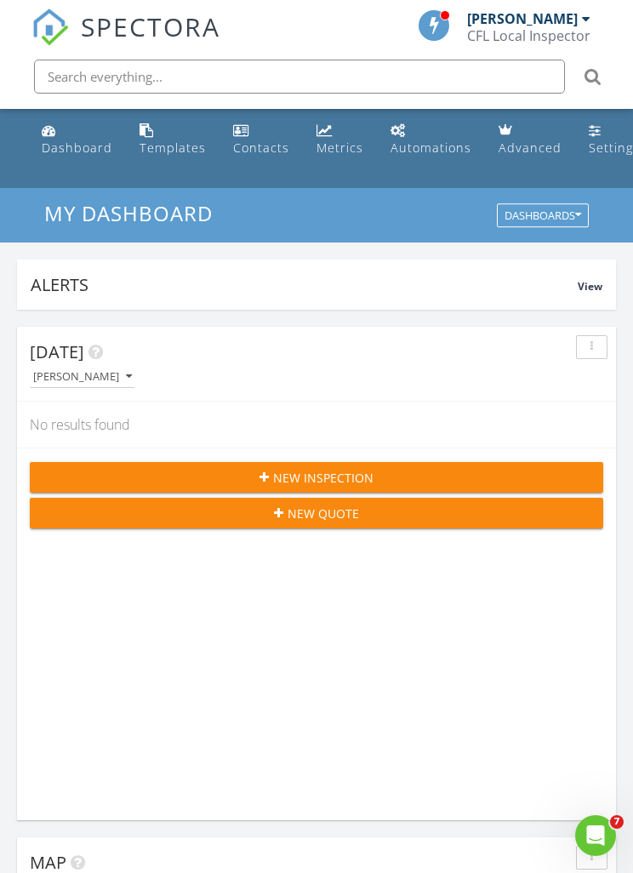
click at [598, 836] on icon "Open Intercom Messenger" at bounding box center [595, 835] width 12 height 14
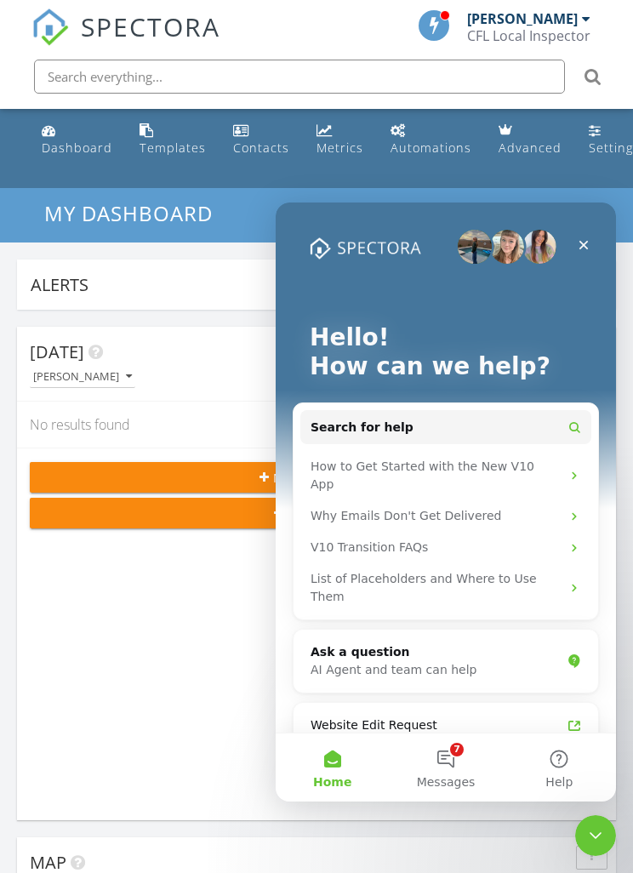
click at [447, 764] on button "7 Messages" at bounding box center [445, 767] width 113 height 68
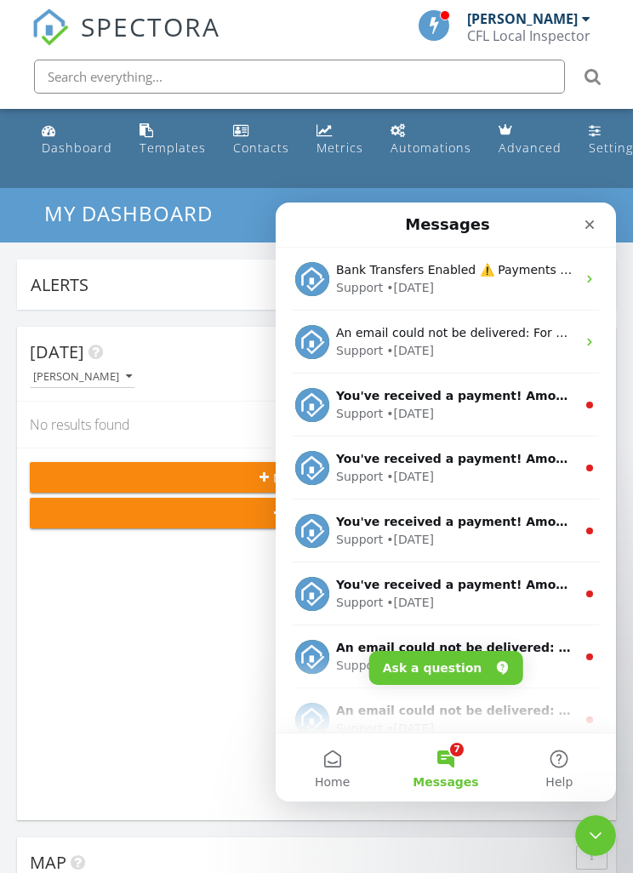
click at [319, 282] on img "Intercom messenger" at bounding box center [312, 279] width 34 height 34
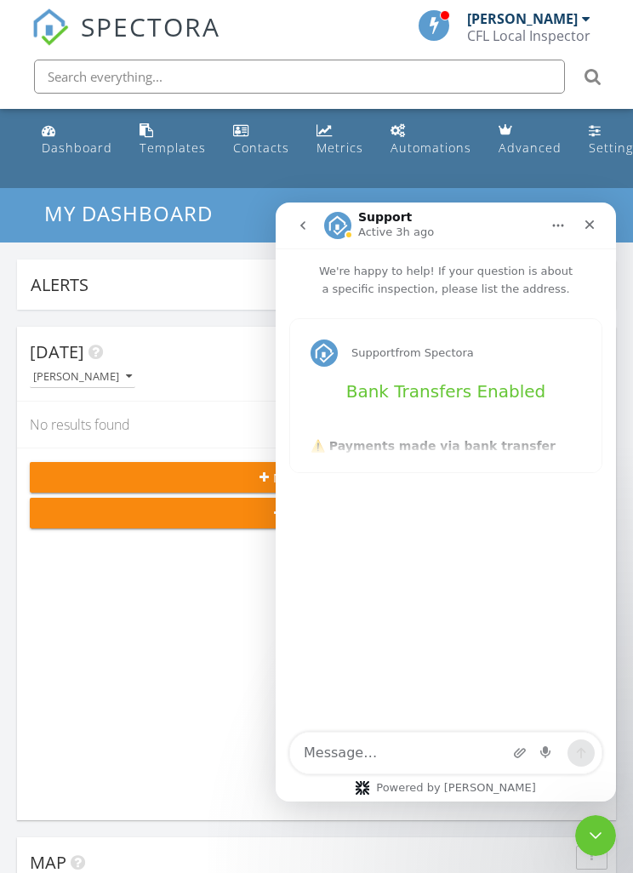
click at [302, 234] on button "go back" at bounding box center [303, 225] width 32 height 32
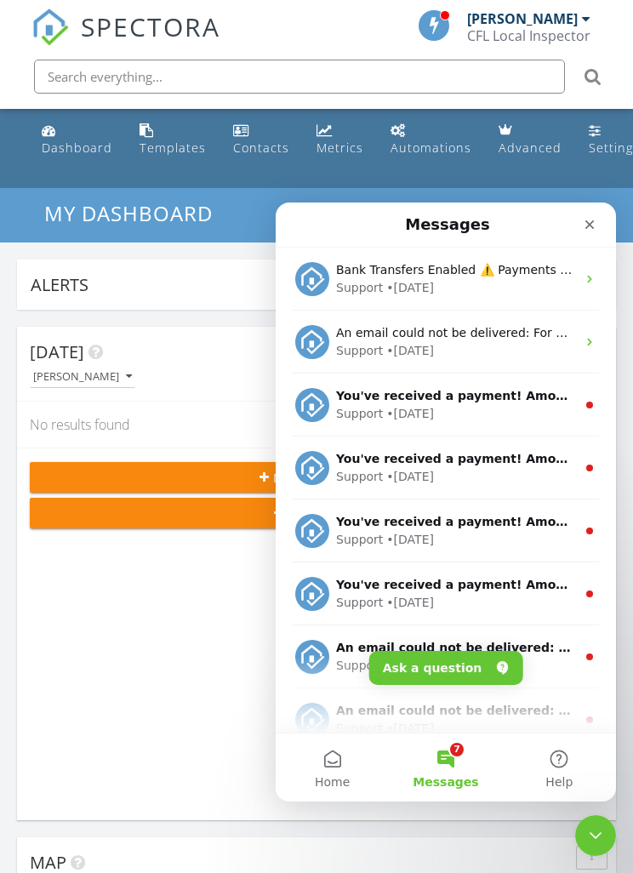
click at [352, 409] on div "Support" at bounding box center [359, 414] width 47 height 18
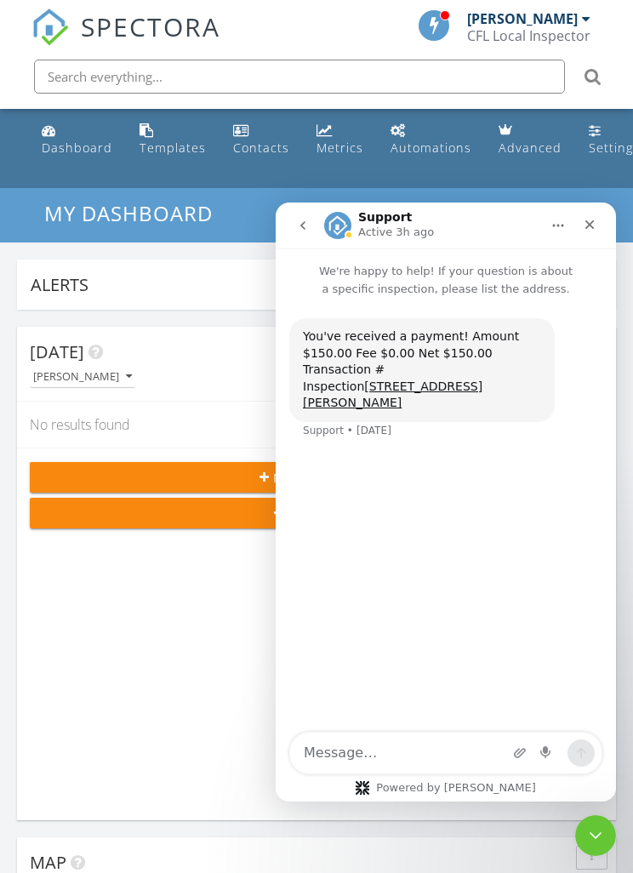
click at [312, 231] on button "go back" at bounding box center [303, 225] width 32 height 32
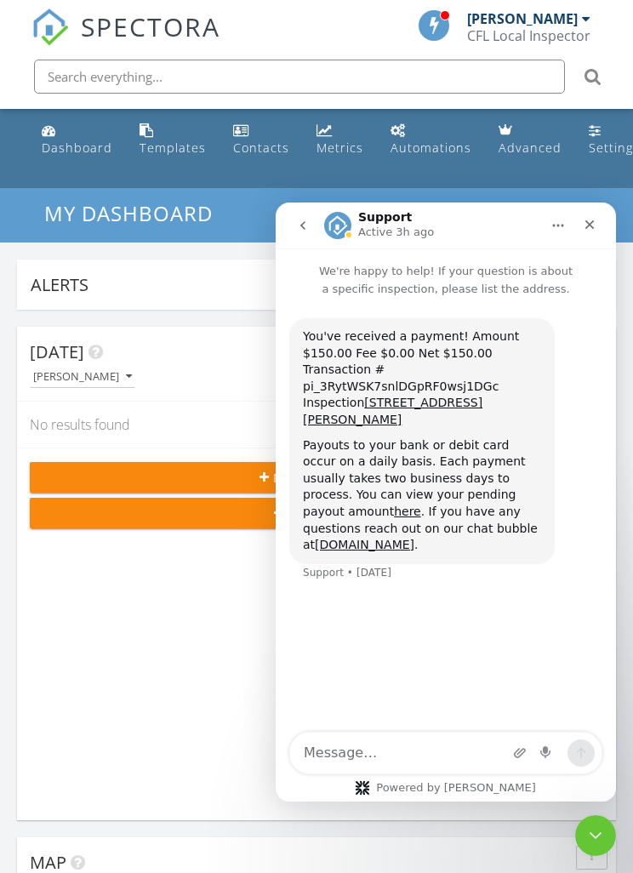
click at [308, 221] on icon "go back" at bounding box center [303, 226] width 14 height 14
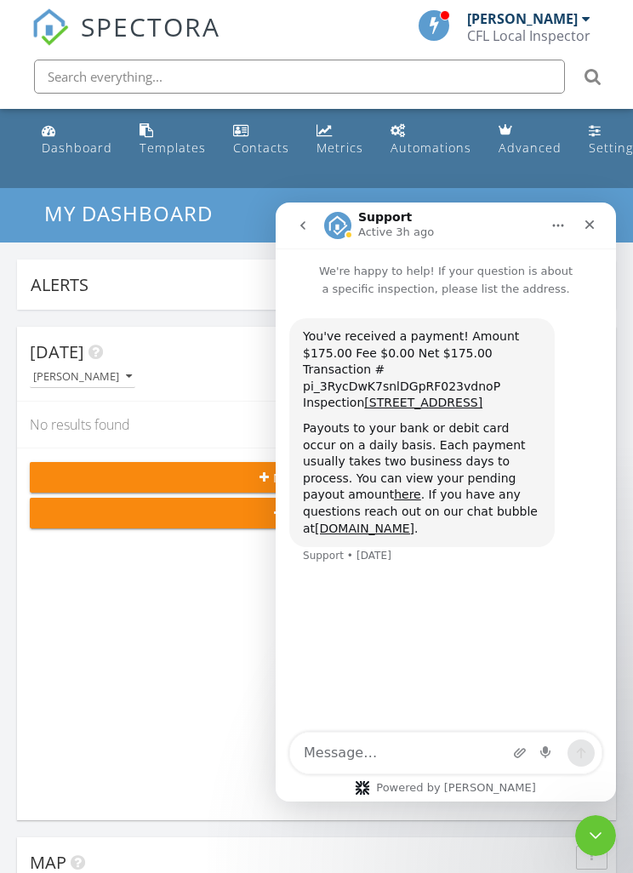
click at [307, 226] on icon "go back" at bounding box center [303, 226] width 14 height 14
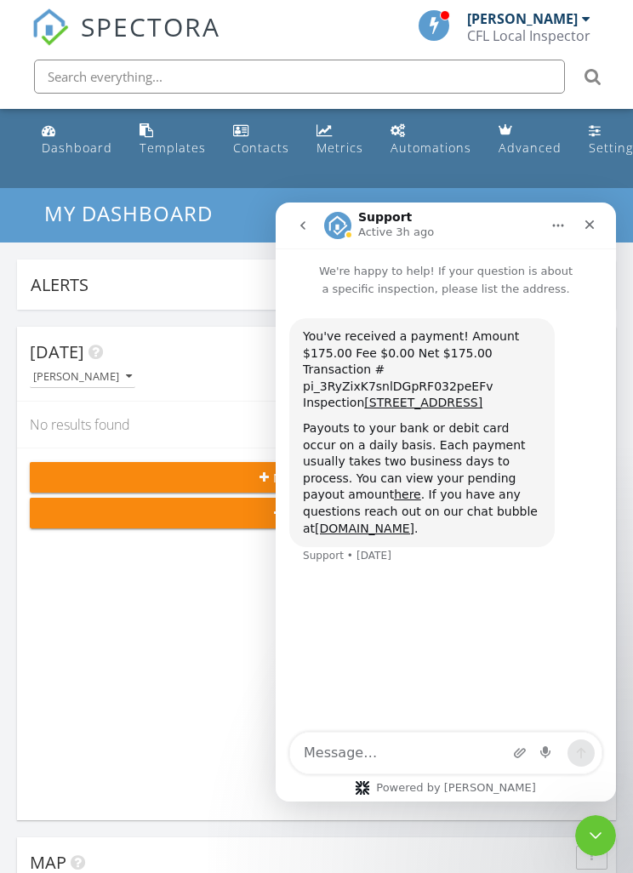
click at [309, 224] on icon "go back" at bounding box center [303, 226] width 14 height 14
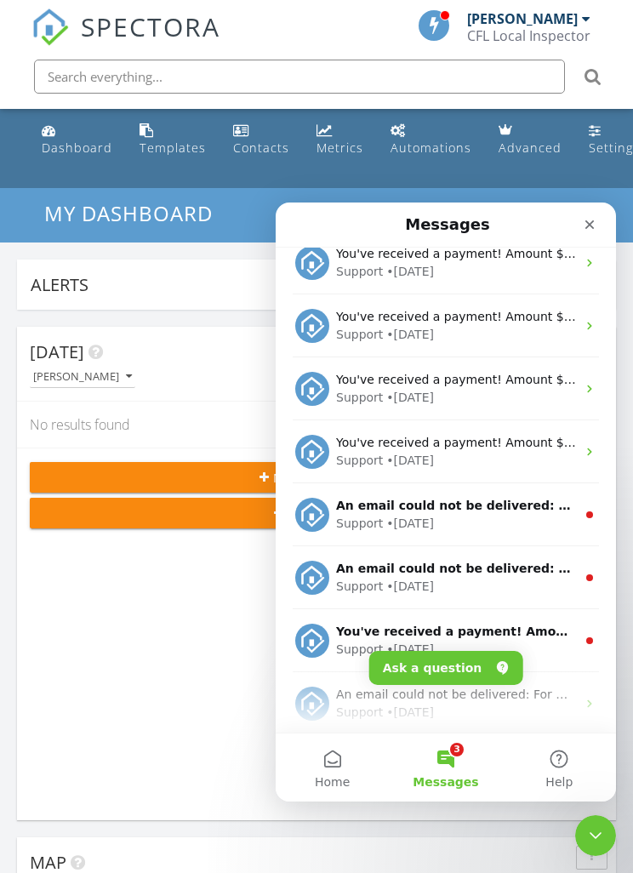
scroll to position [143, 0]
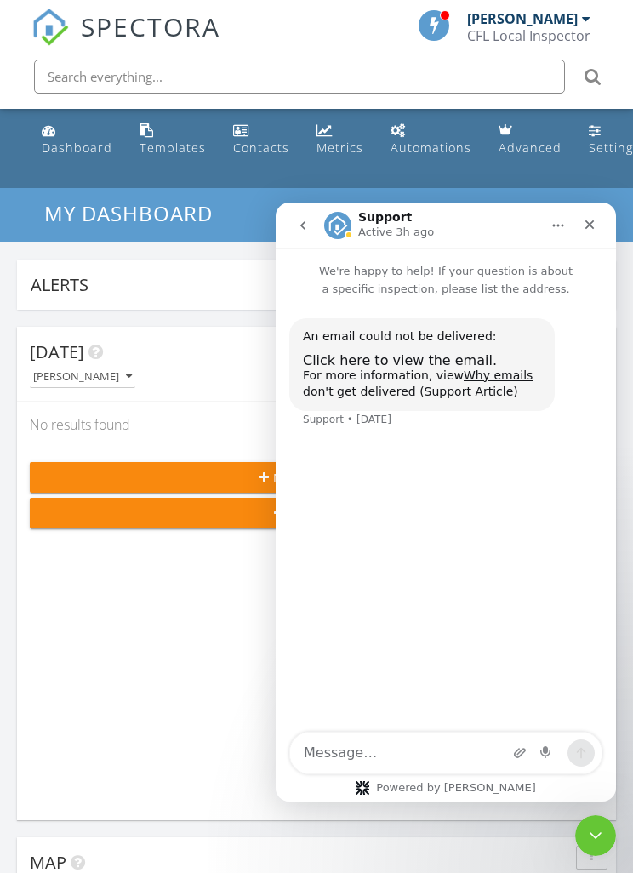
click at [305, 227] on icon "go back" at bounding box center [303, 226] width 14 height 14
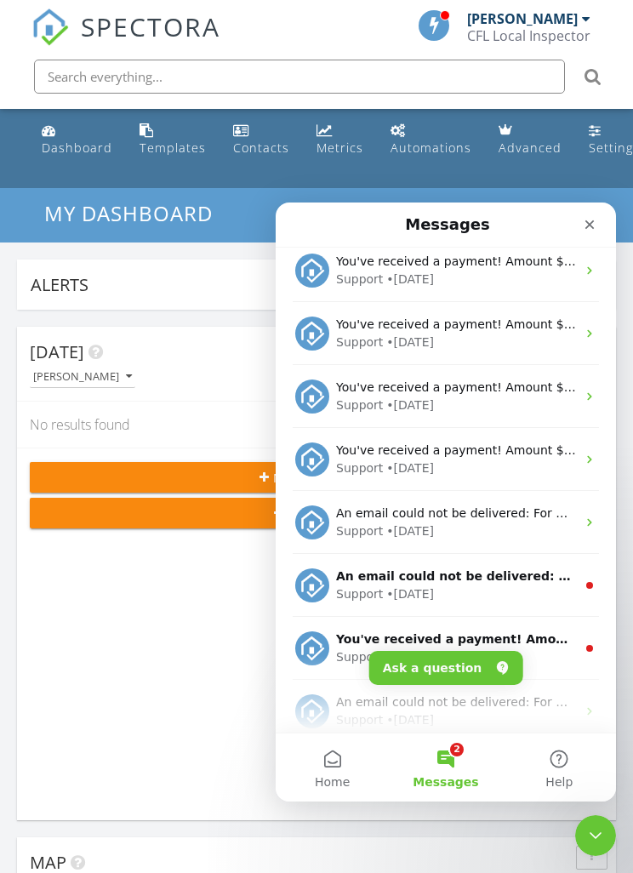
scroll to position [135, 0]
click at [367, 460] on div "Support" at bounding box center [359, 467] width 47 height 18
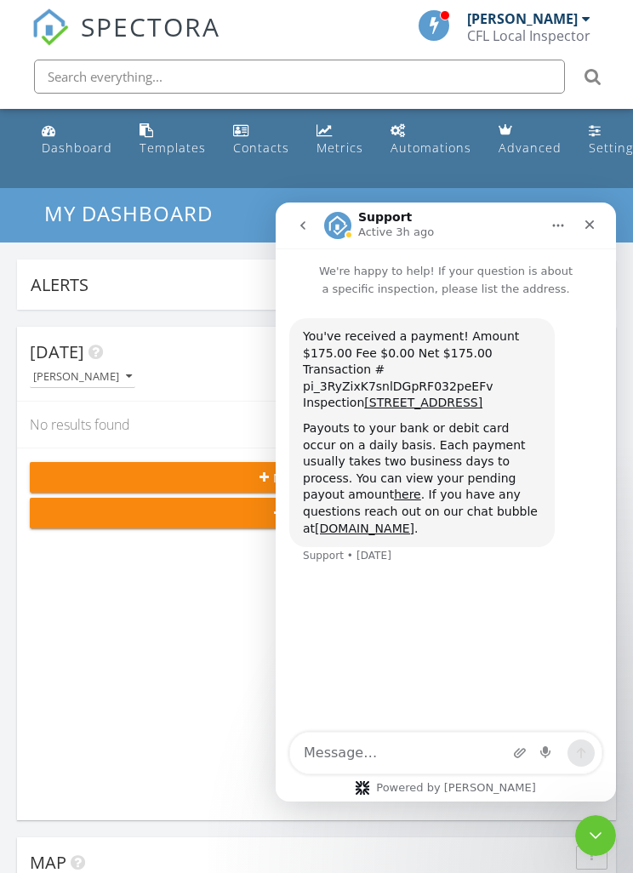
click at [303, 227] on icon "go back" at bounding box center [302, 225] width 5 height 9
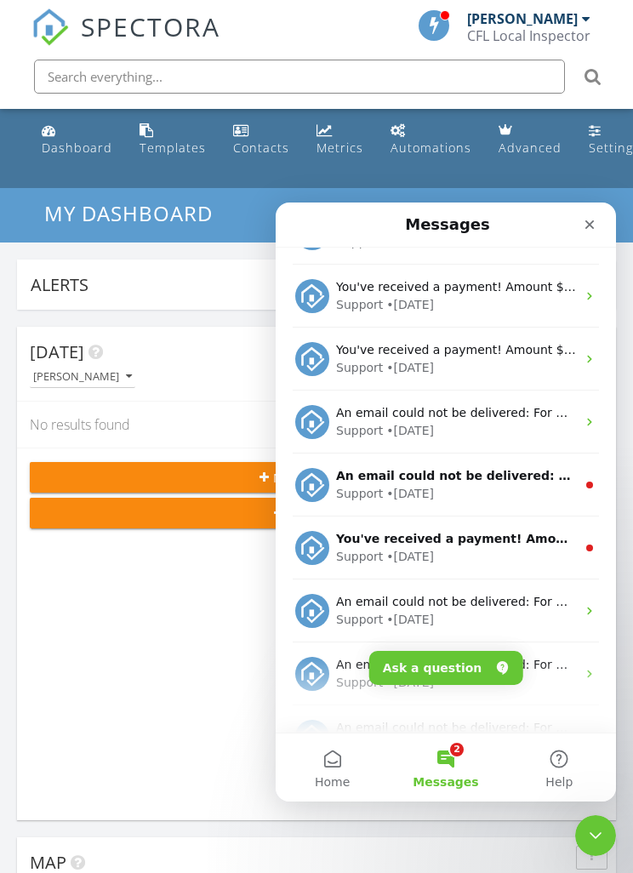
scroll to position [243, 0]
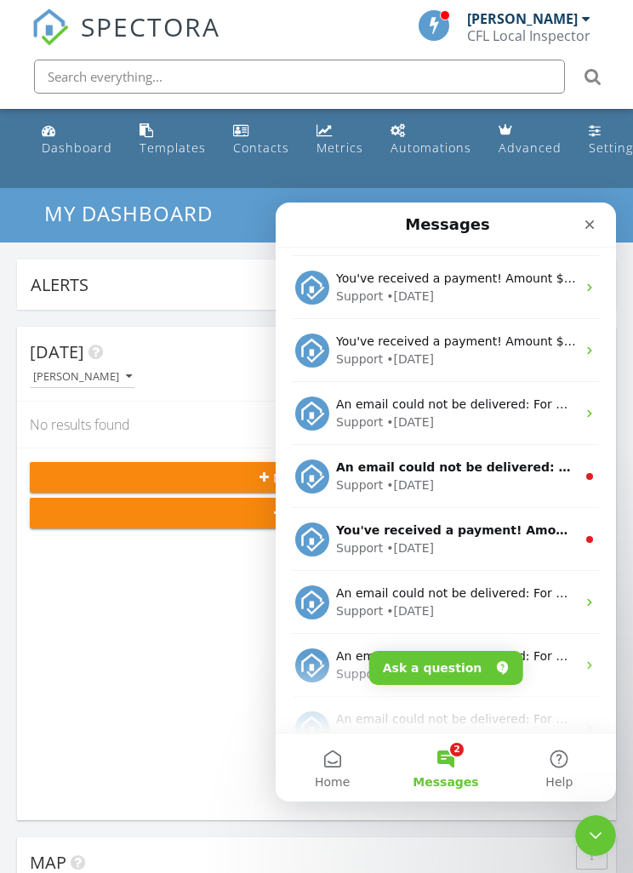
click at [367, 482] on div "Support" at bounding box center [359, 485] width 47 height 18
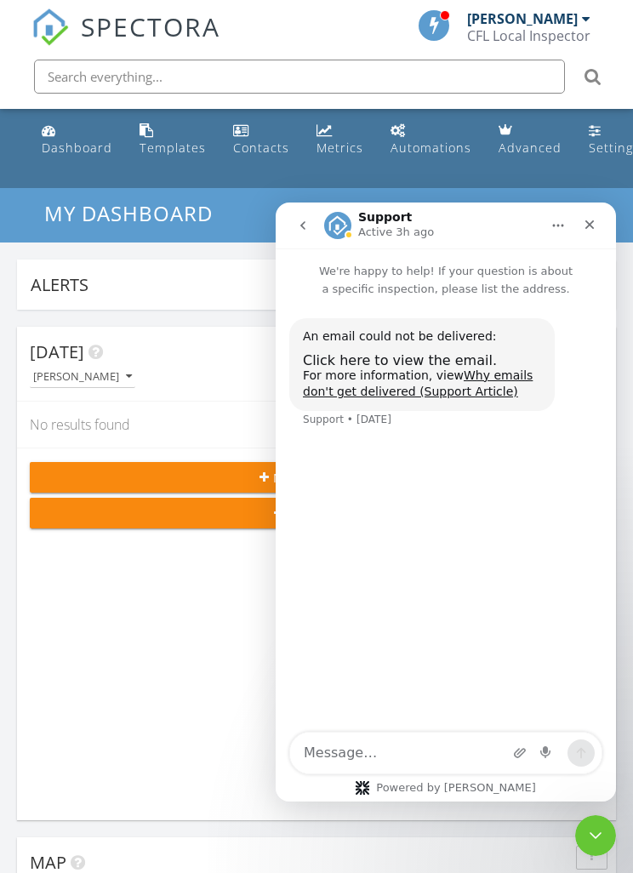
click at [308, 234] on button "go back" at bounding box center [303, 225] width 32 height 32
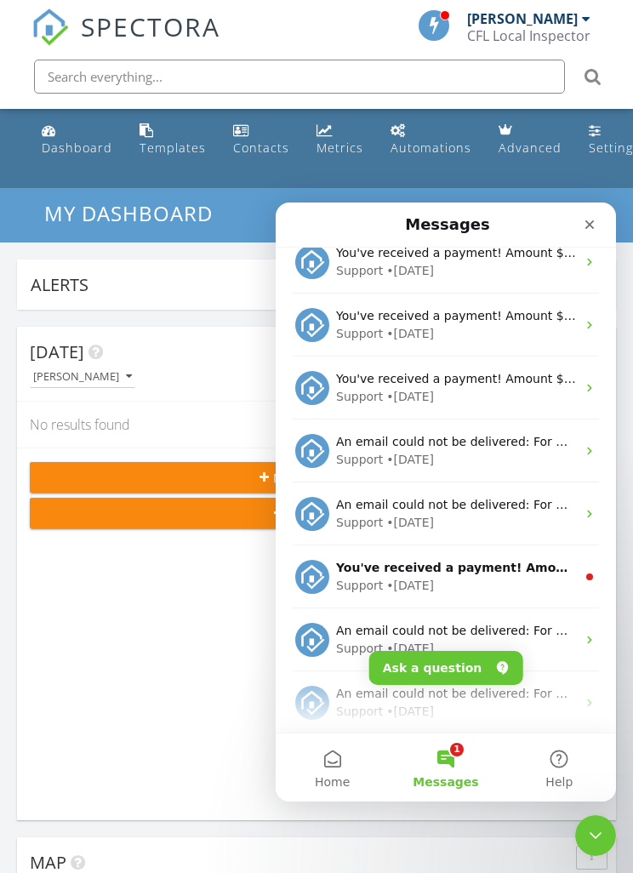
scroll to position [238, 0]
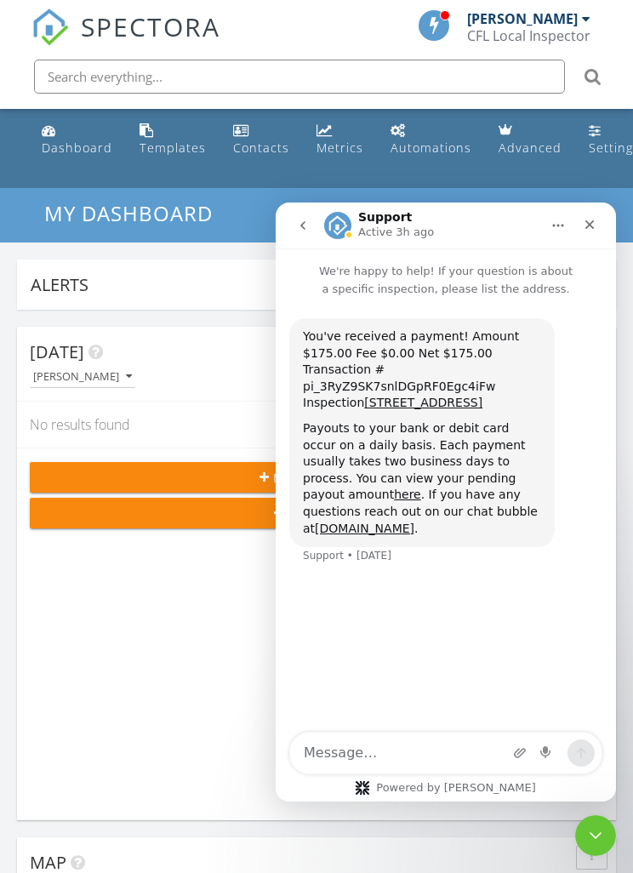
click at [305, 234] on button "go back" at bounding box center [303, 225] width 32 height 32
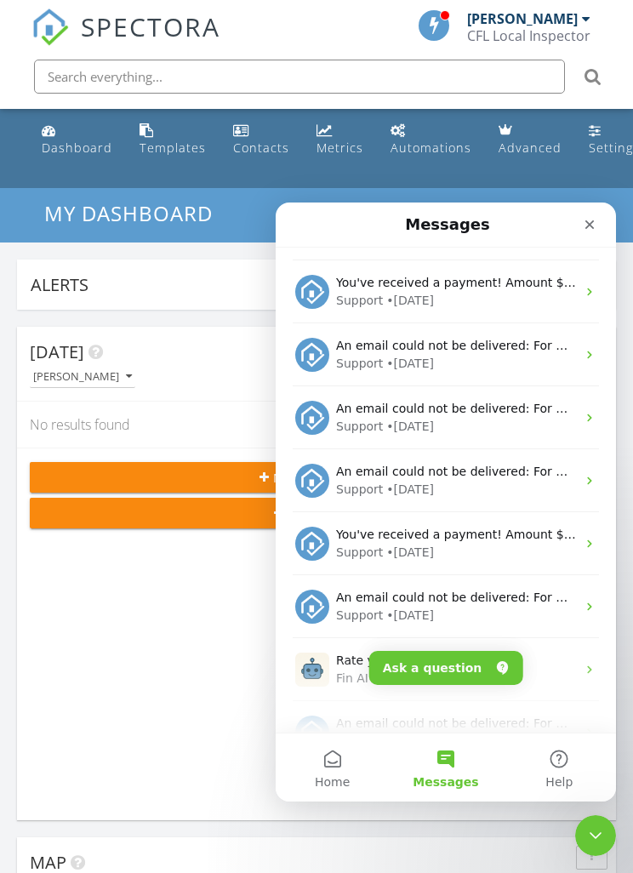
scroll to position [491, 0]
click at [585, 840] on icon "Close Intercom Messenger" at bounding box center [595, 835] width 20 height 20
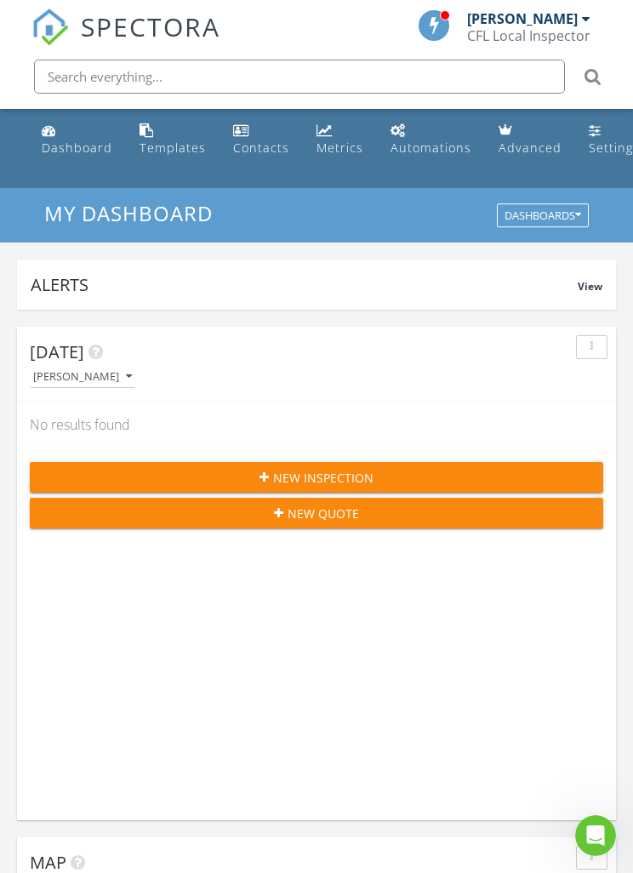
click at [68, 130] on link "Dashboard" at bounding box center [77, 140] width 84 height 48
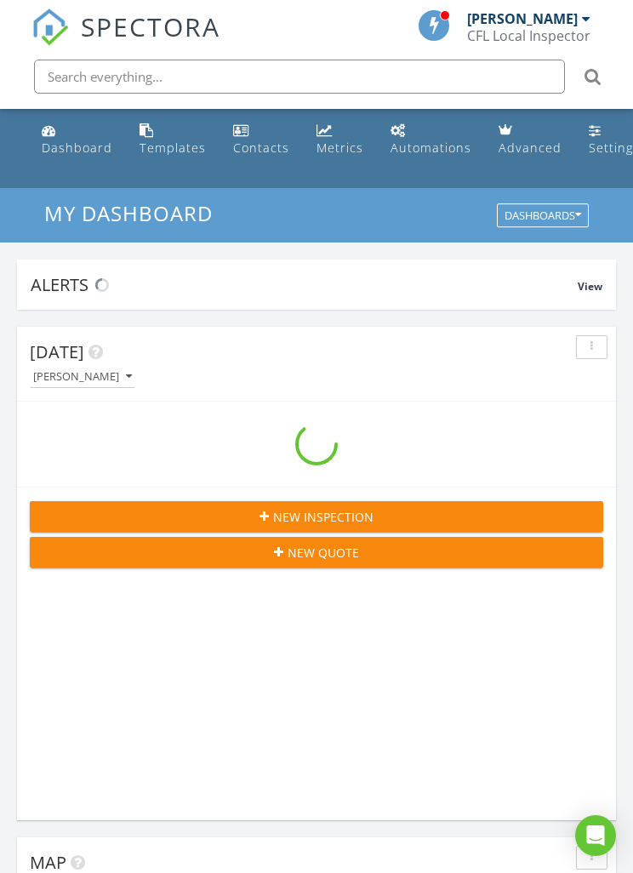
scroll to position [2910, 634]
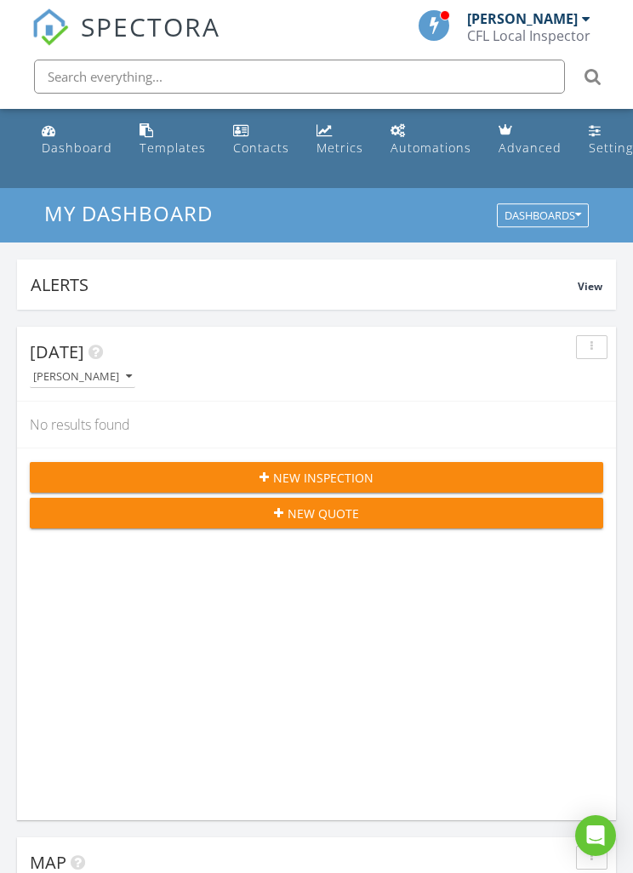
click at [54, 135] on div "Dashboard" at bounding box center [49, 130] width 14 height 14
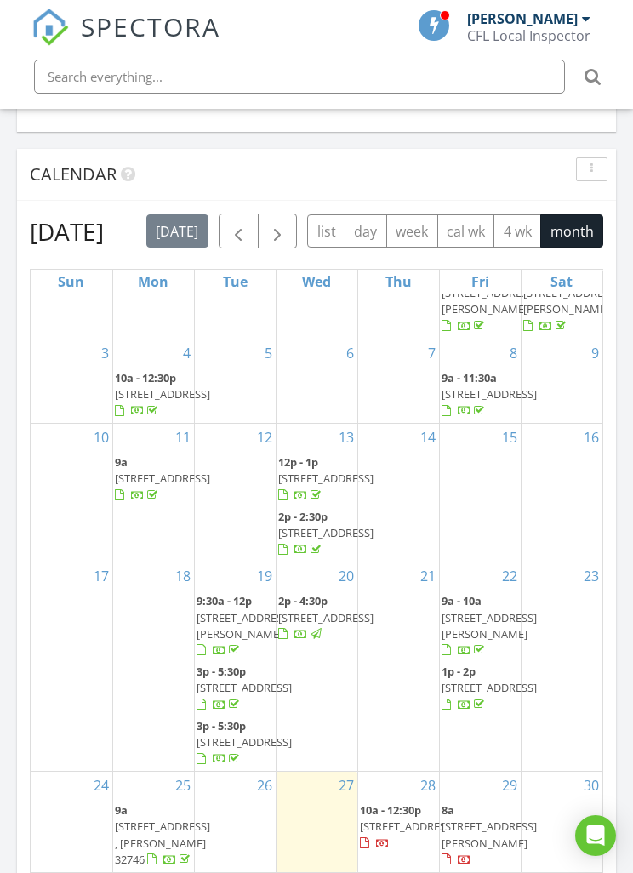
scroll to position [248, 0]
